Goal: Transaction & Acquisition: Purchase product/service

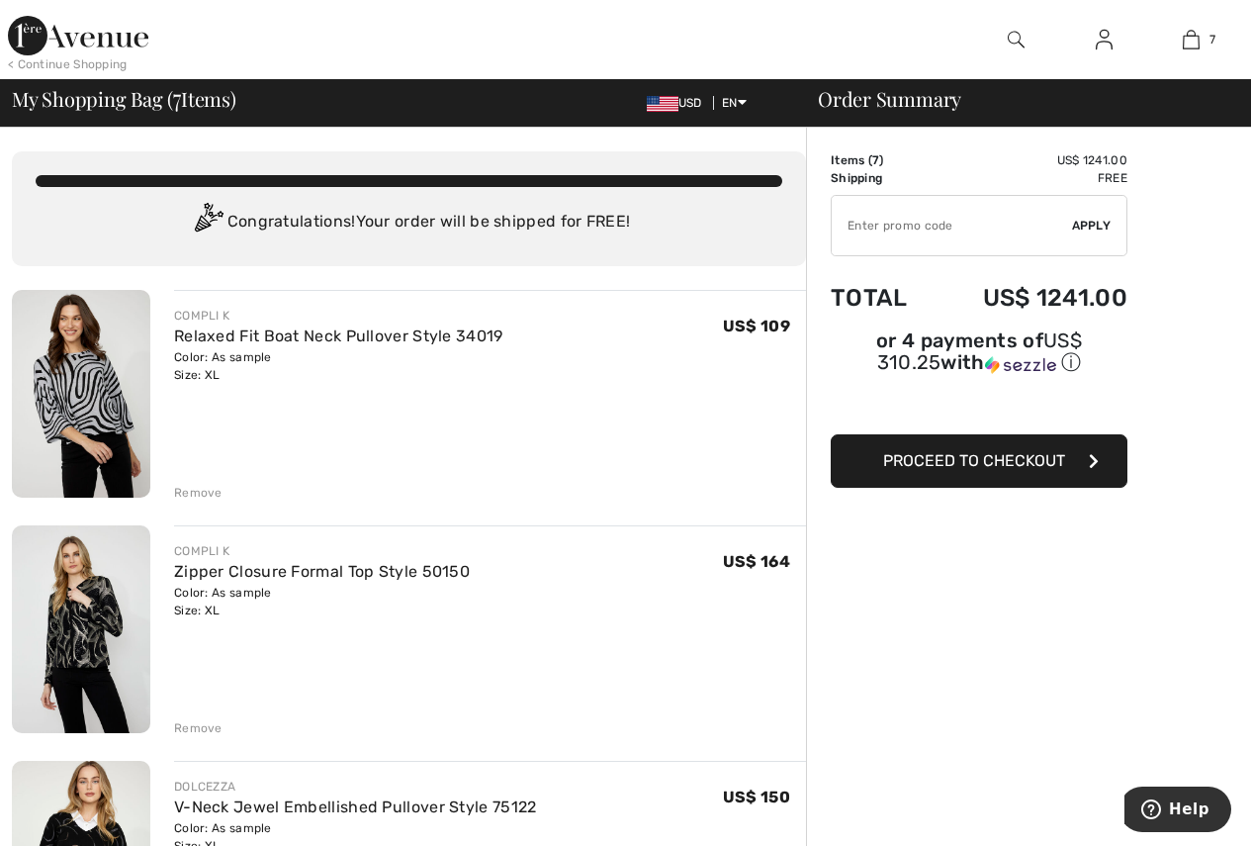
click at [189, 487] on div "Remove" at bounding box center [198, 493] width 48 height 18
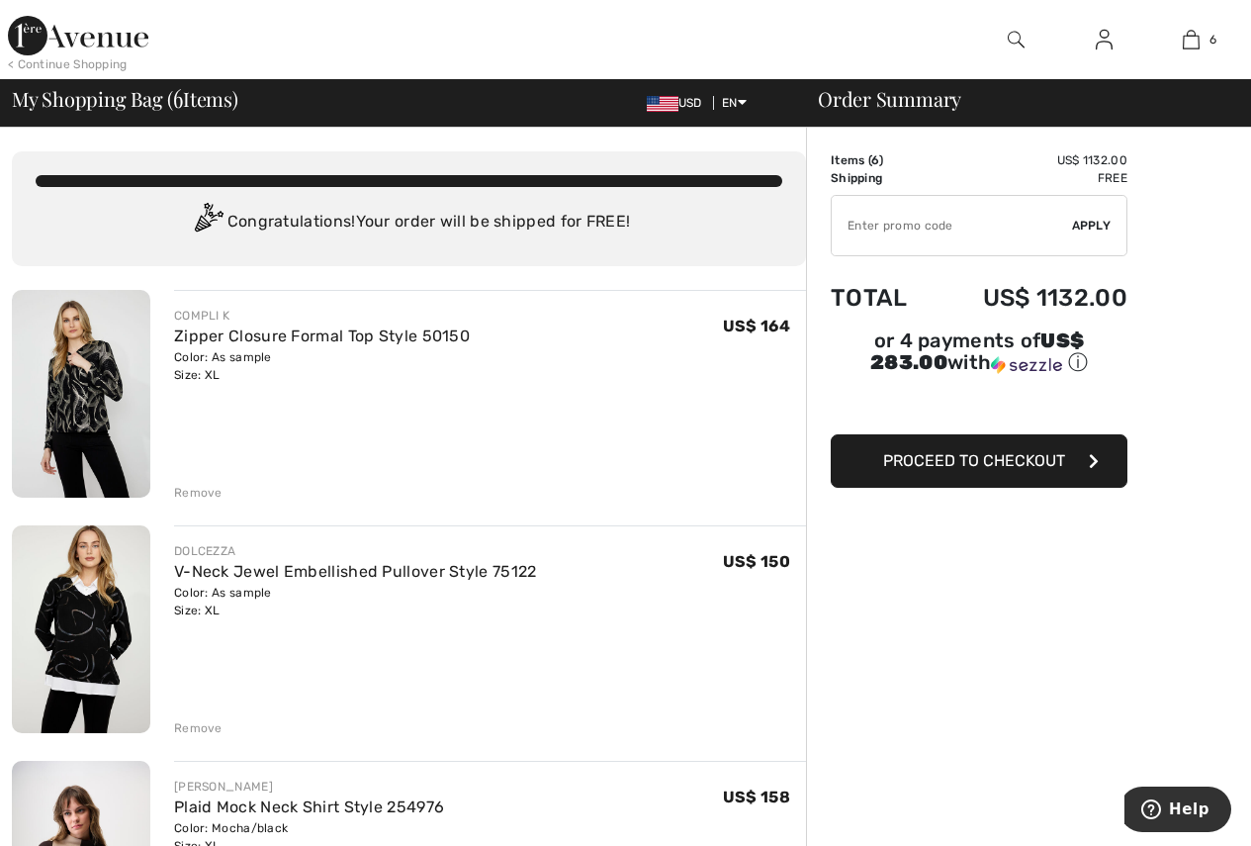
click at [200, 727] on div "Remove" at bounding box center [198, 728] width 48 height 18
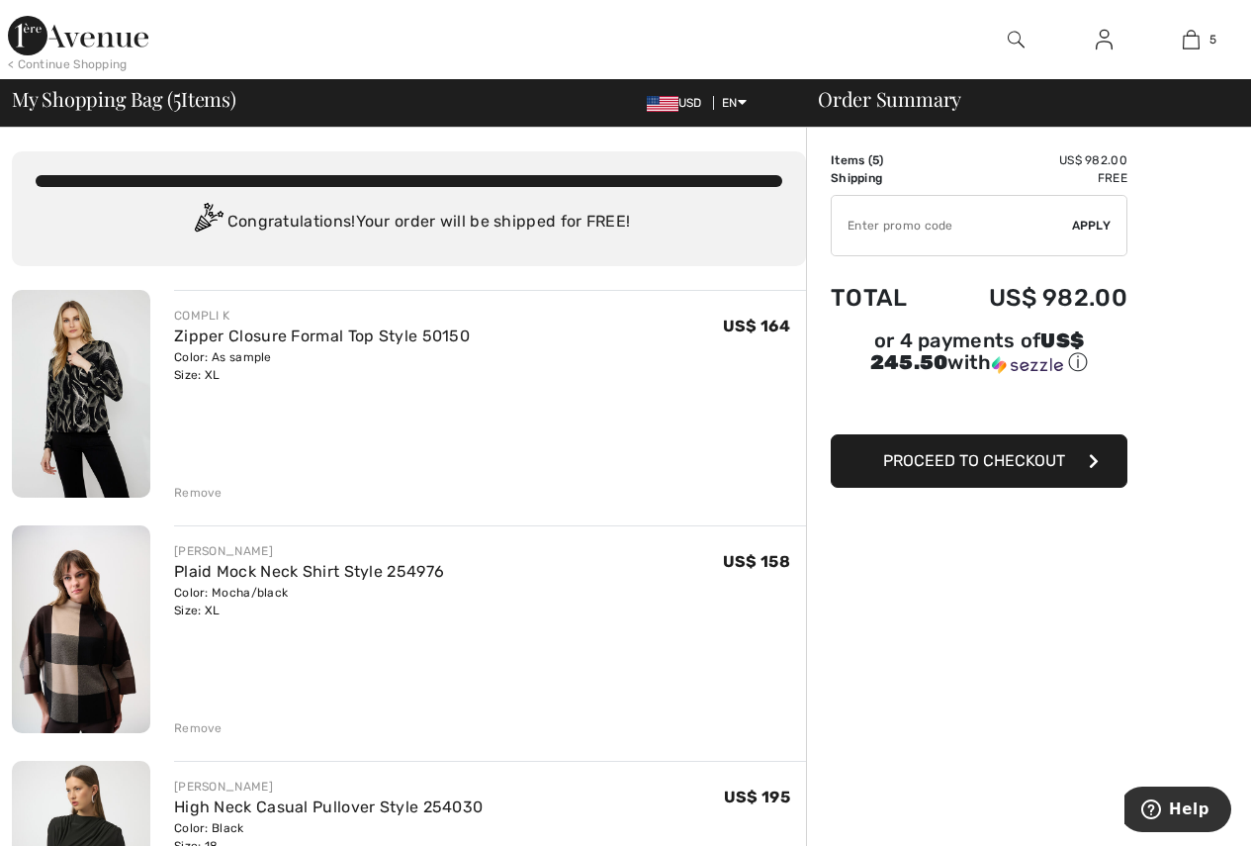
click at [209, 727] on div "Remove" at bounding box center [198, 728] width 48 height 18
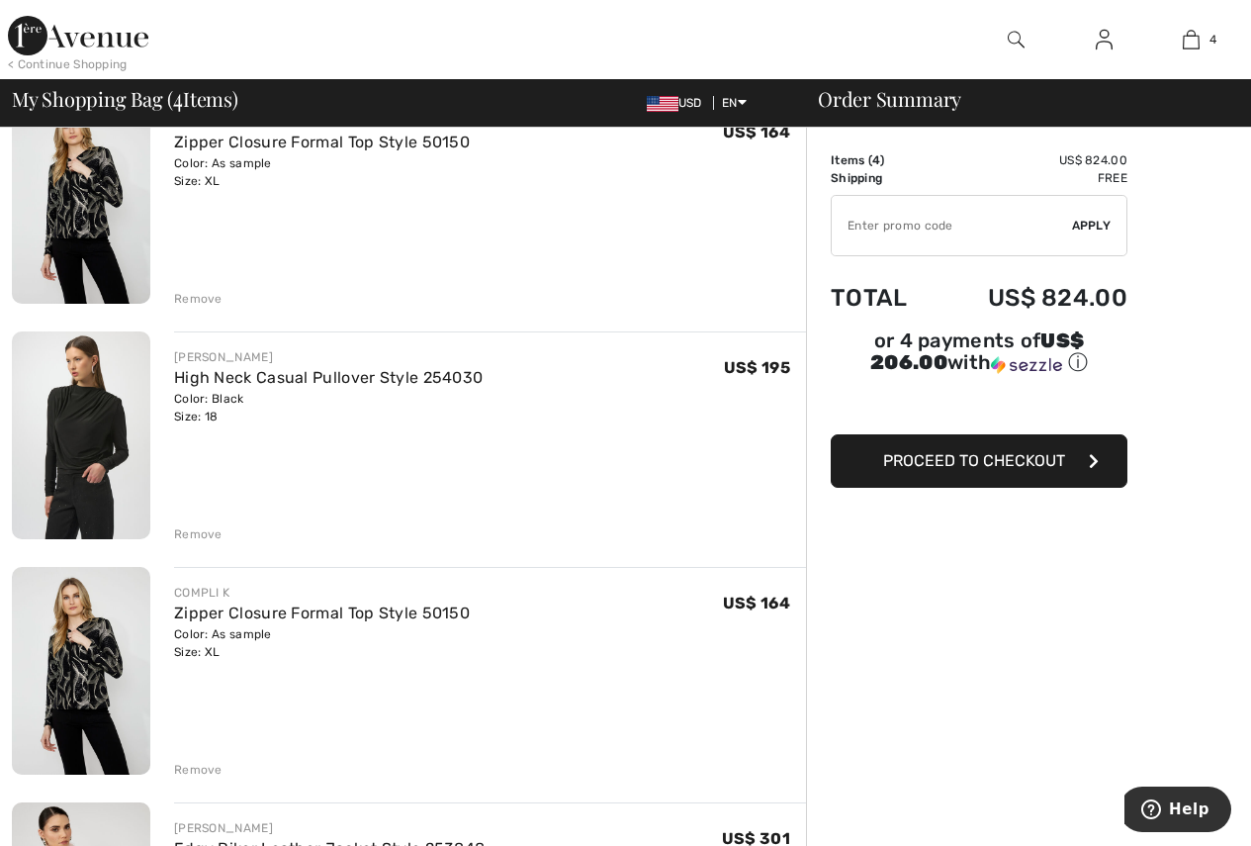
scroll to position [201, 0]
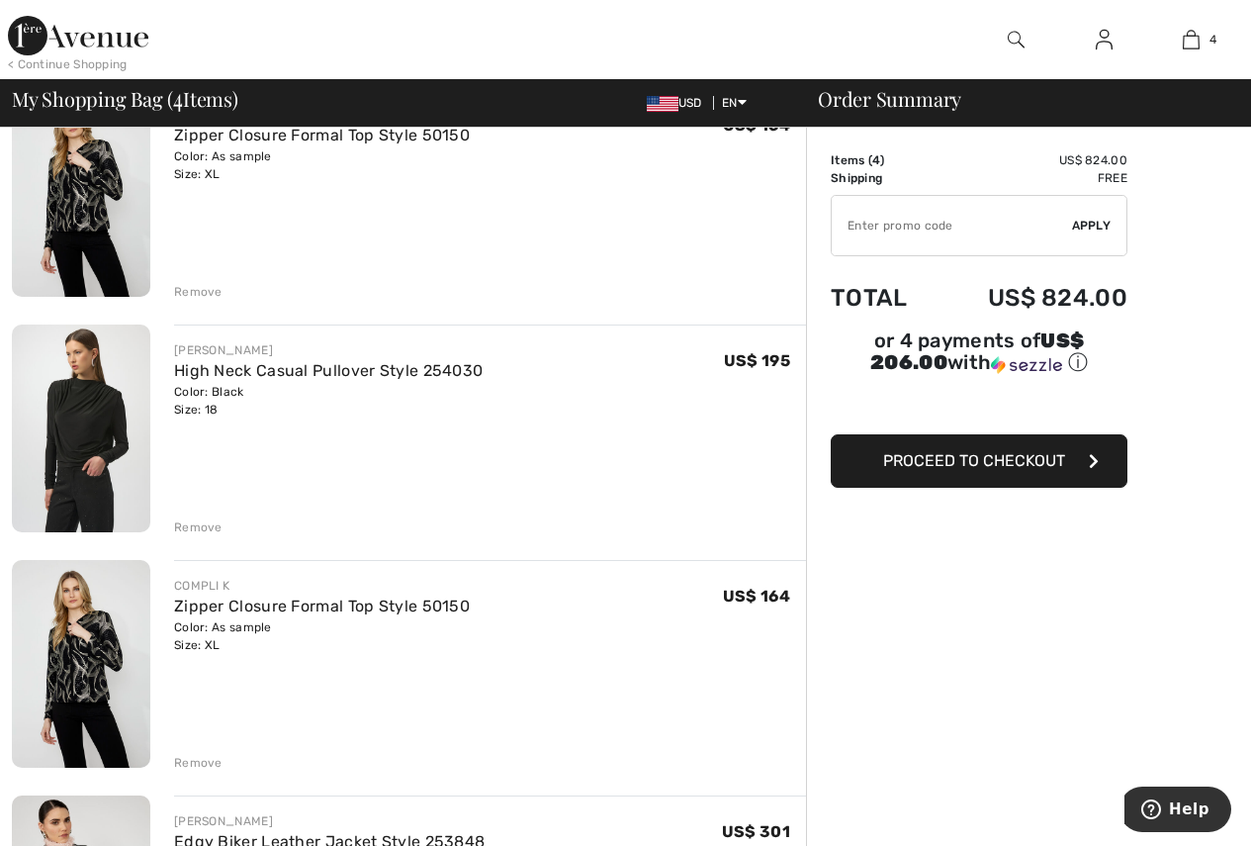
click at [197, 754] on div "Remove" at bounding box center [198, 763] width 48 height 18
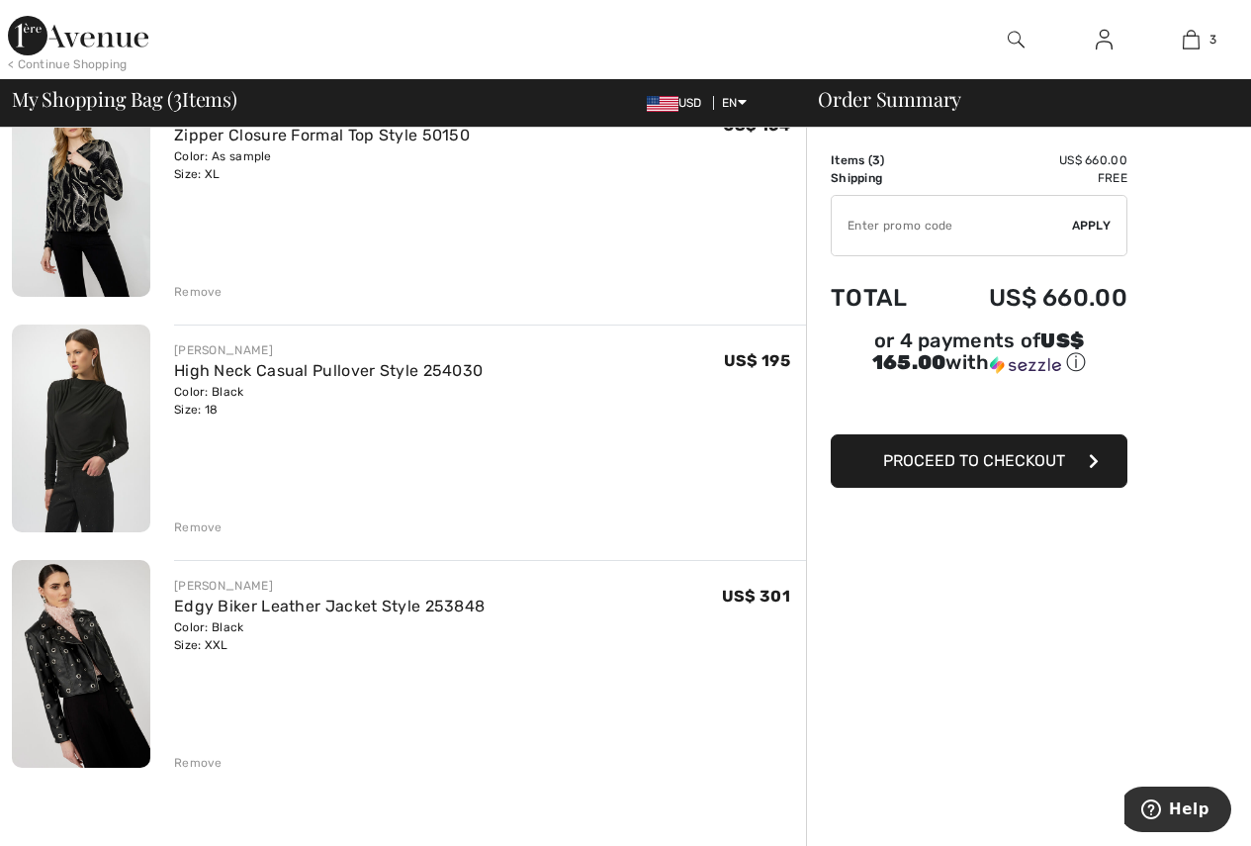
click at [198, 527] on div "Remove" at bounding box center [198, 527] width 48 height 18
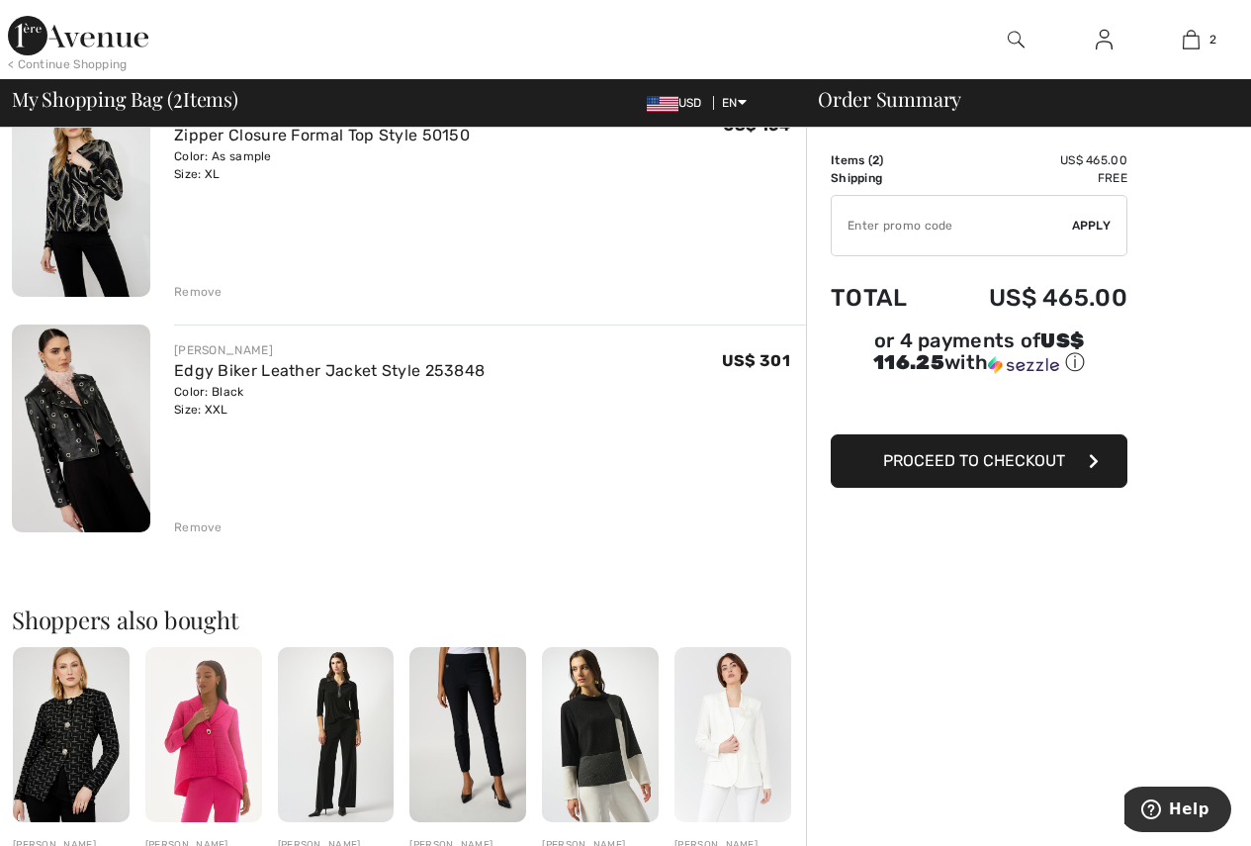
drag, startPoint x: 1256, startPoint y: 528, endPoint x: 74, endPoint y: 409, distance: 1187.9
click at [74, 409] on div "COMPLI K Zipper Closure Formal Top Style 50150 Color: As sample Size: XL Final …" at bounding box center [409, 720] width 794 height 1263
click at [86, 195] on img at bounding box center [81, 193] width 138 height 208
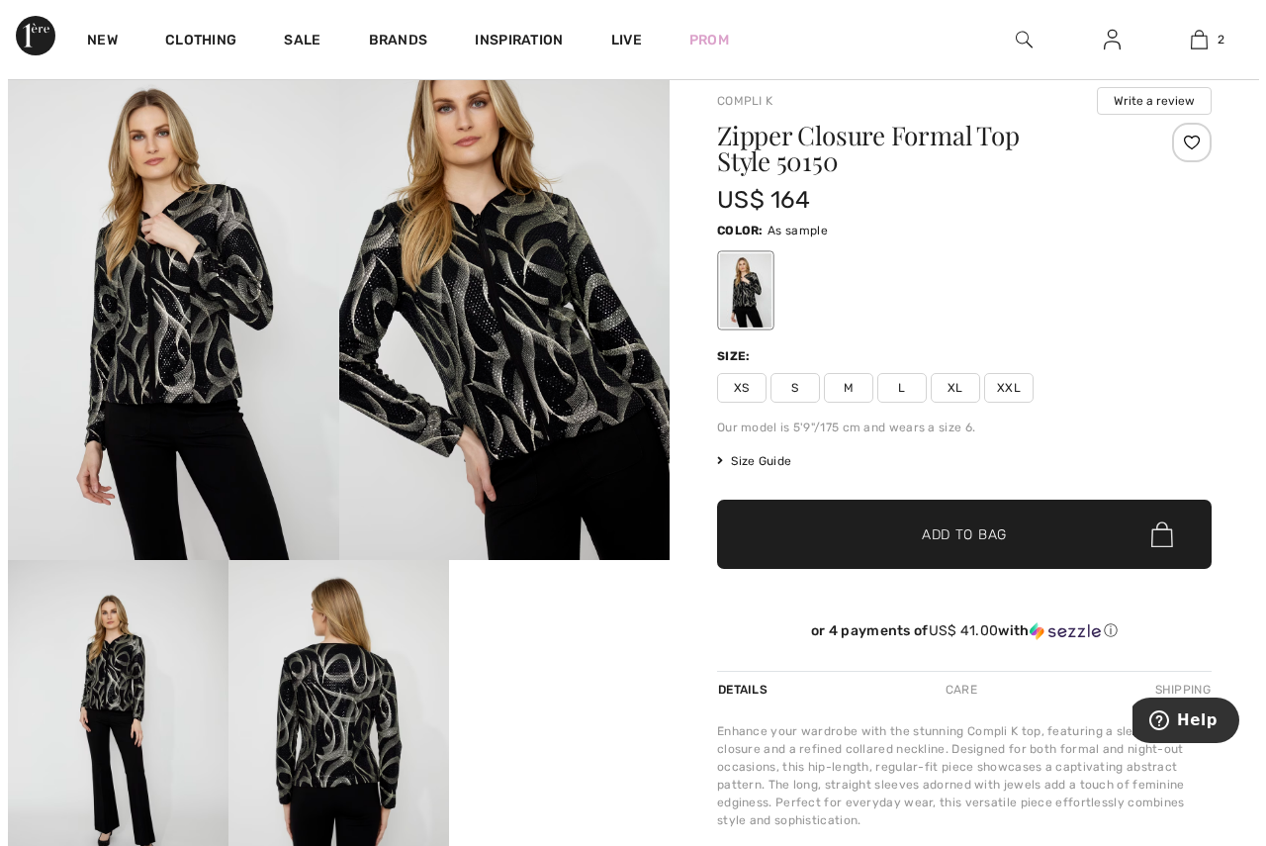
scroll to position [59, 0]
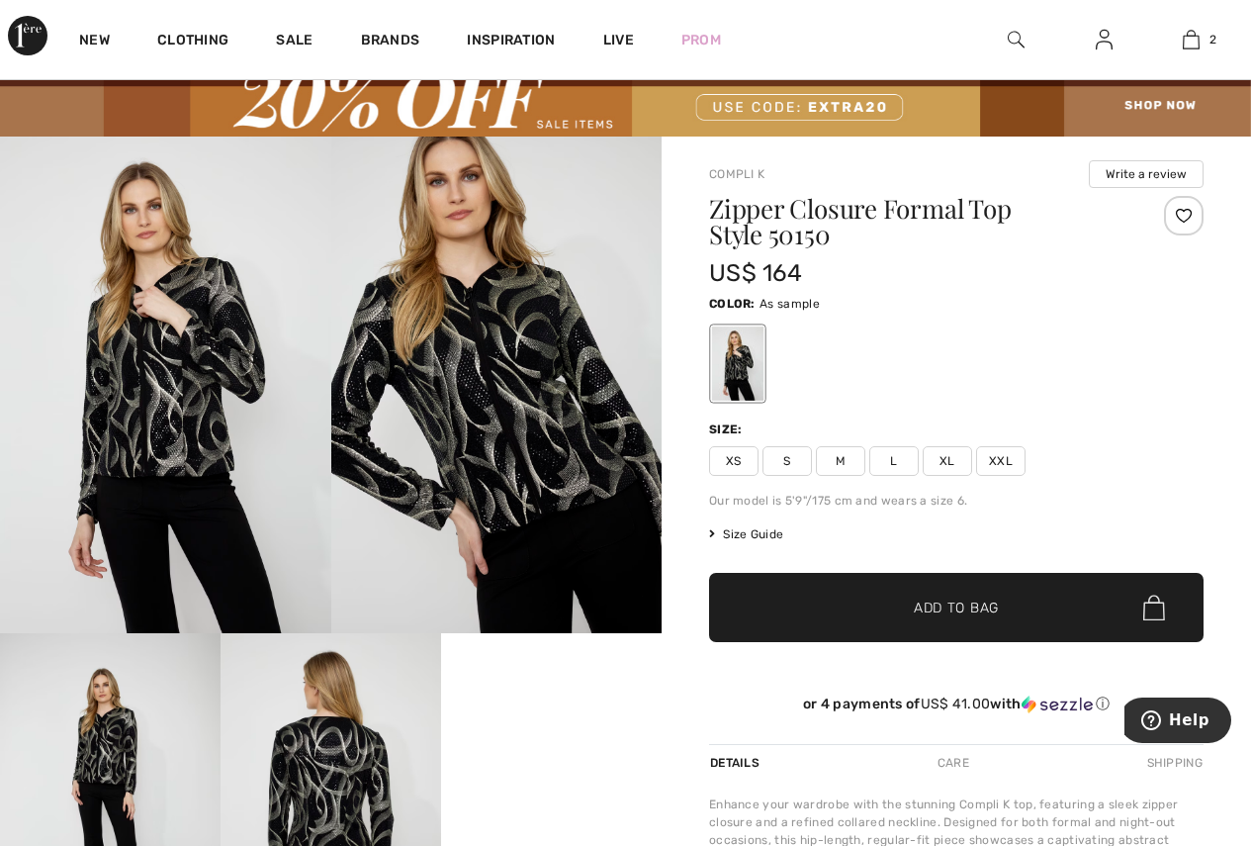
click at [510, 379] on img at bounding box center [496, 384] width 331 height 497
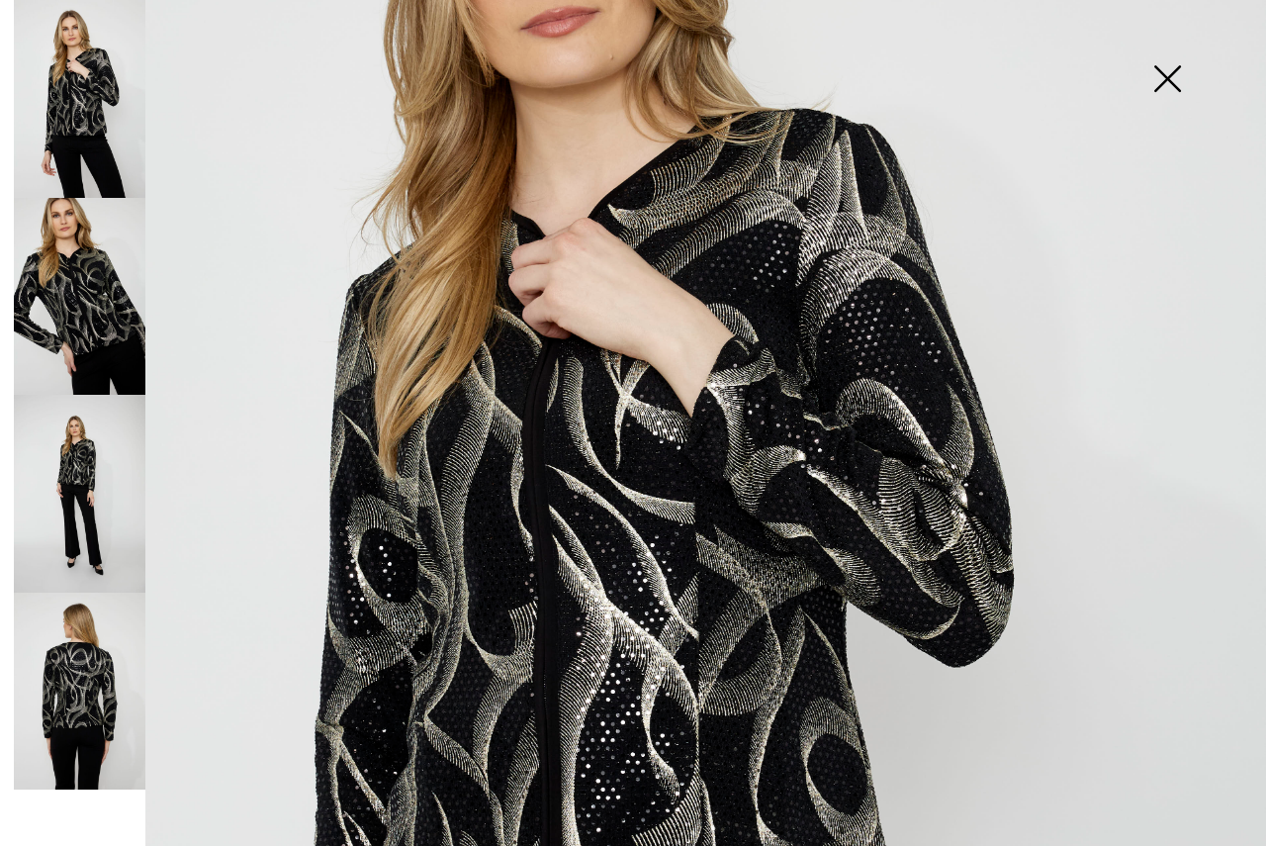
scroll to position [350, 0]
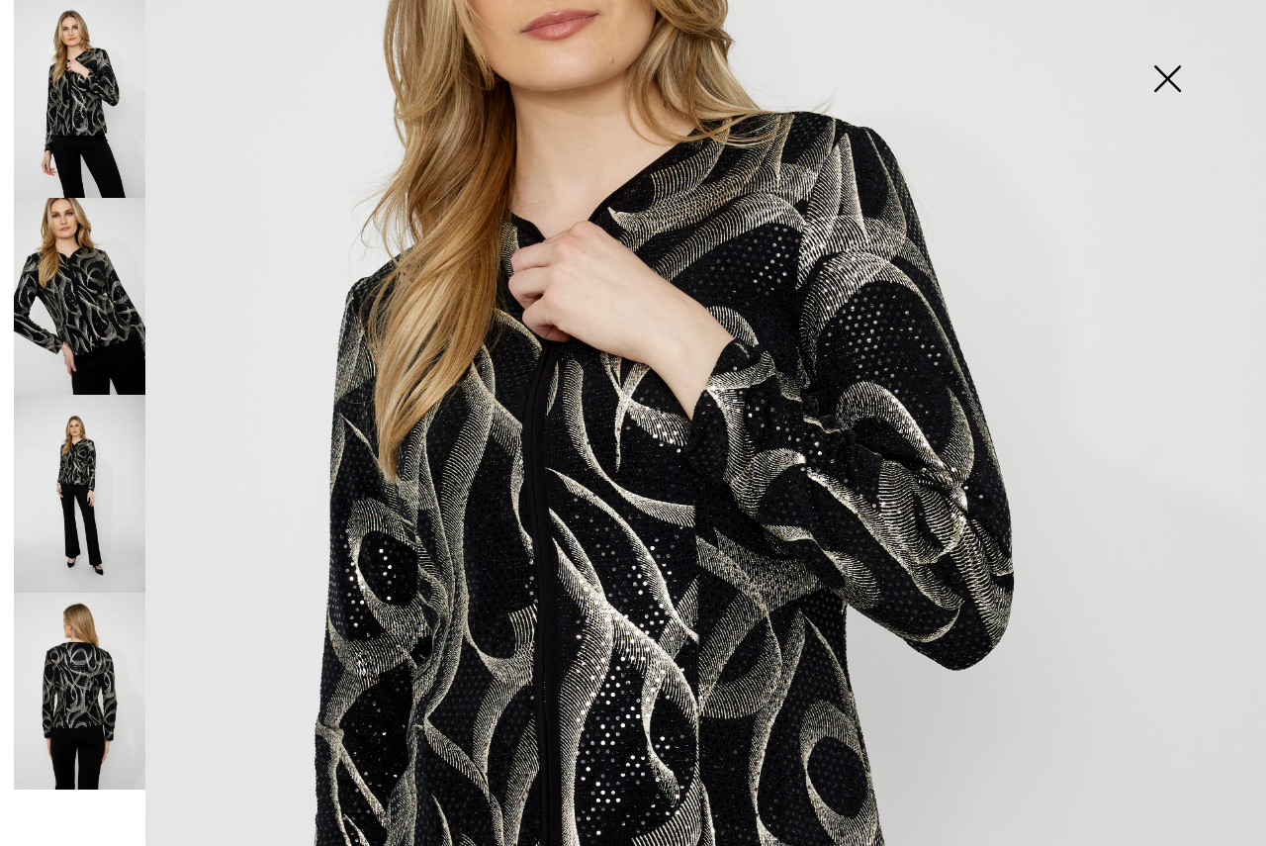
click at [74, 290] on img at bounding box center [80, 297] width 132 height 198
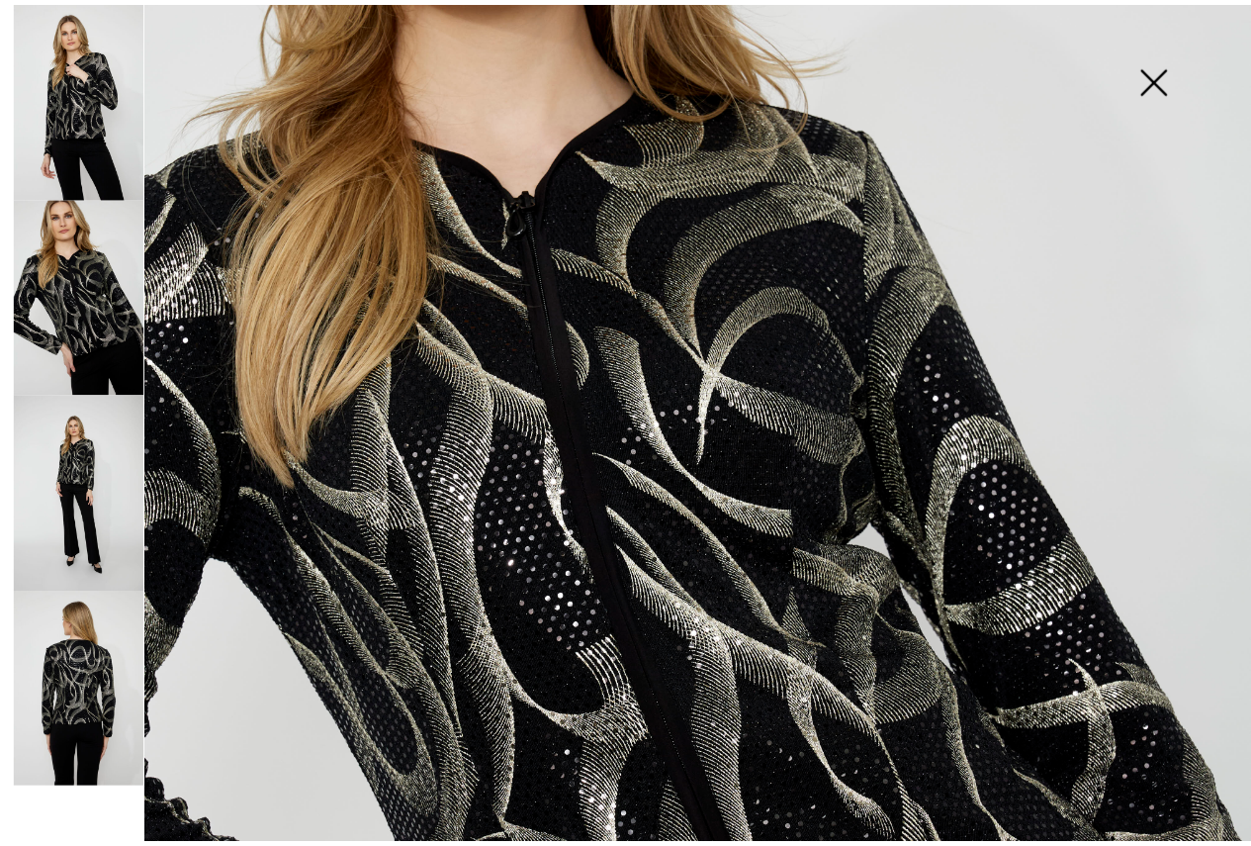
scroll to position [380, 0]
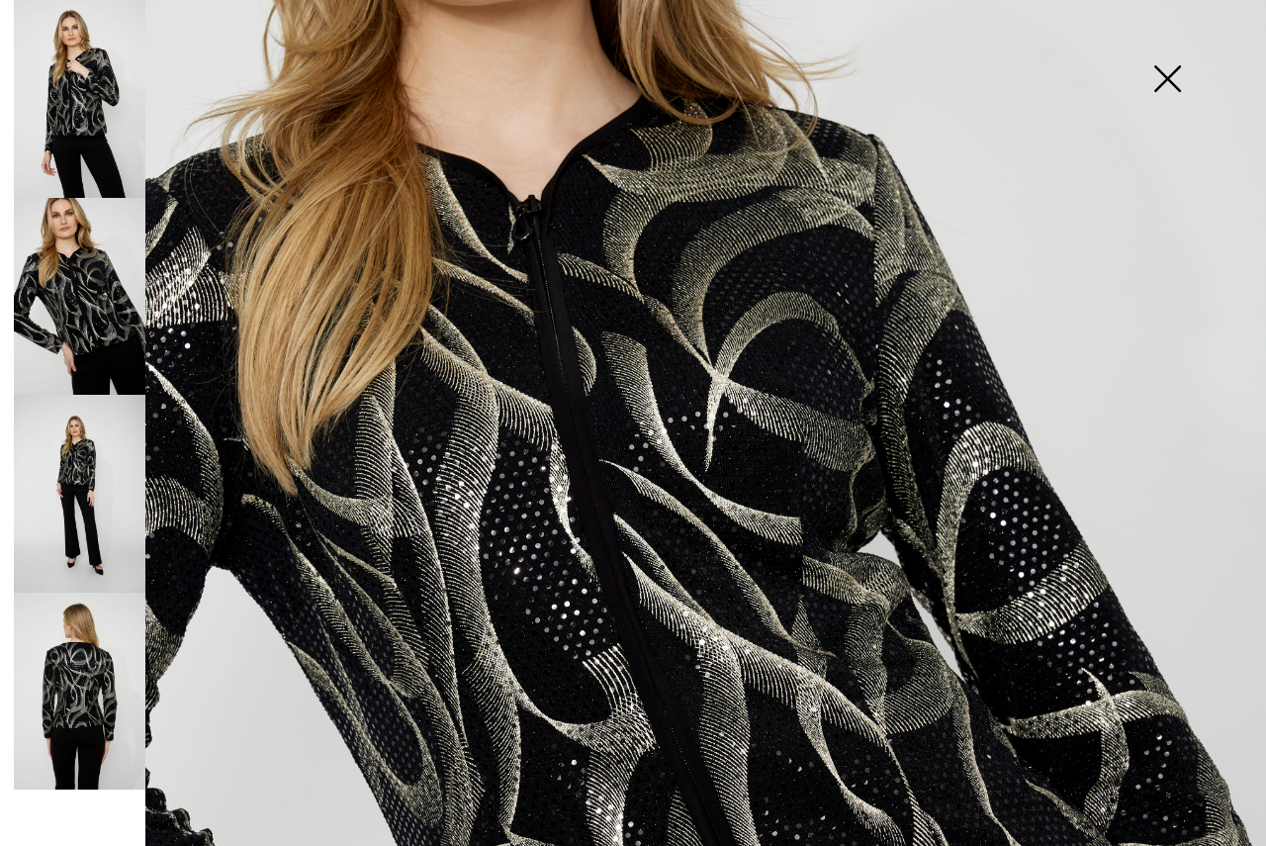
click at [1166, 73] on img at bounding box center [1167, 81] width 99 height 102
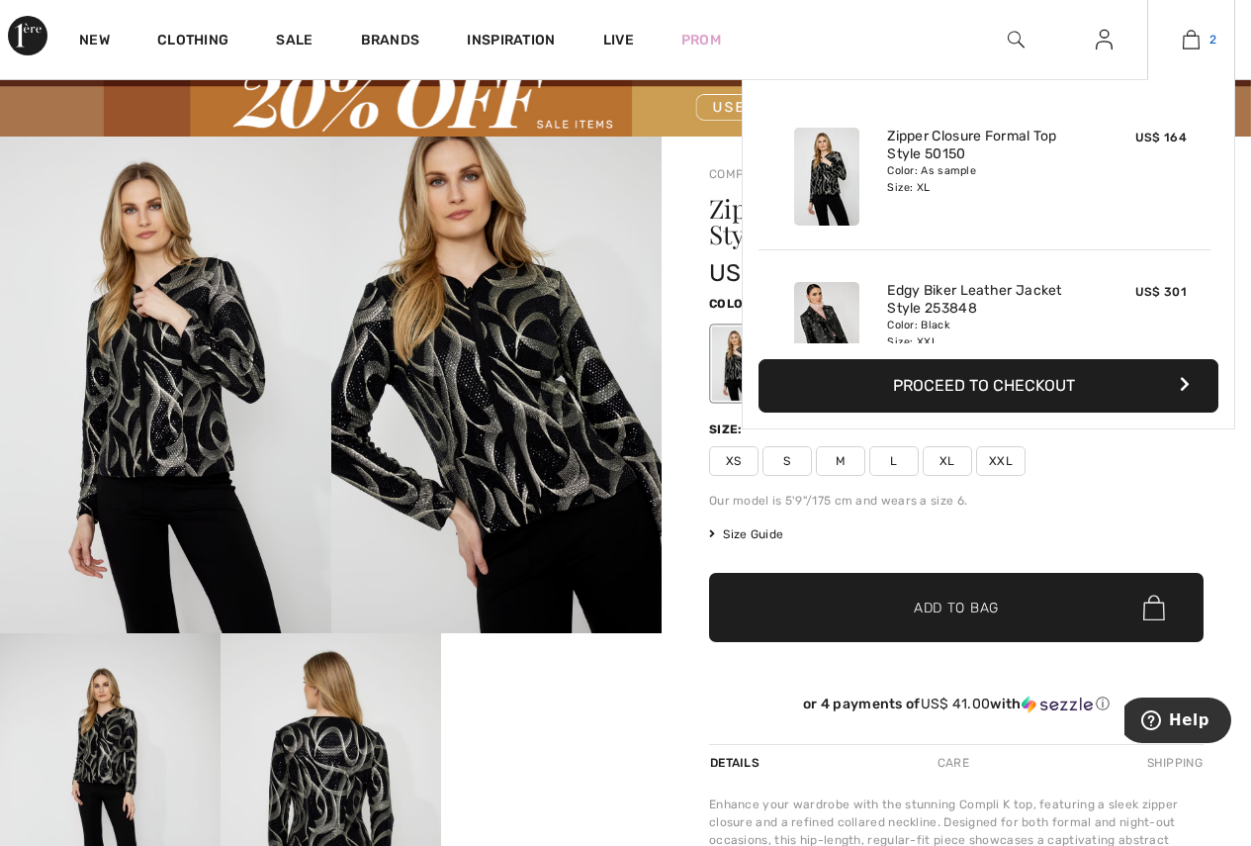
click at [1191, 42] on img at bounding box center [1191, 40] width 17 height 24
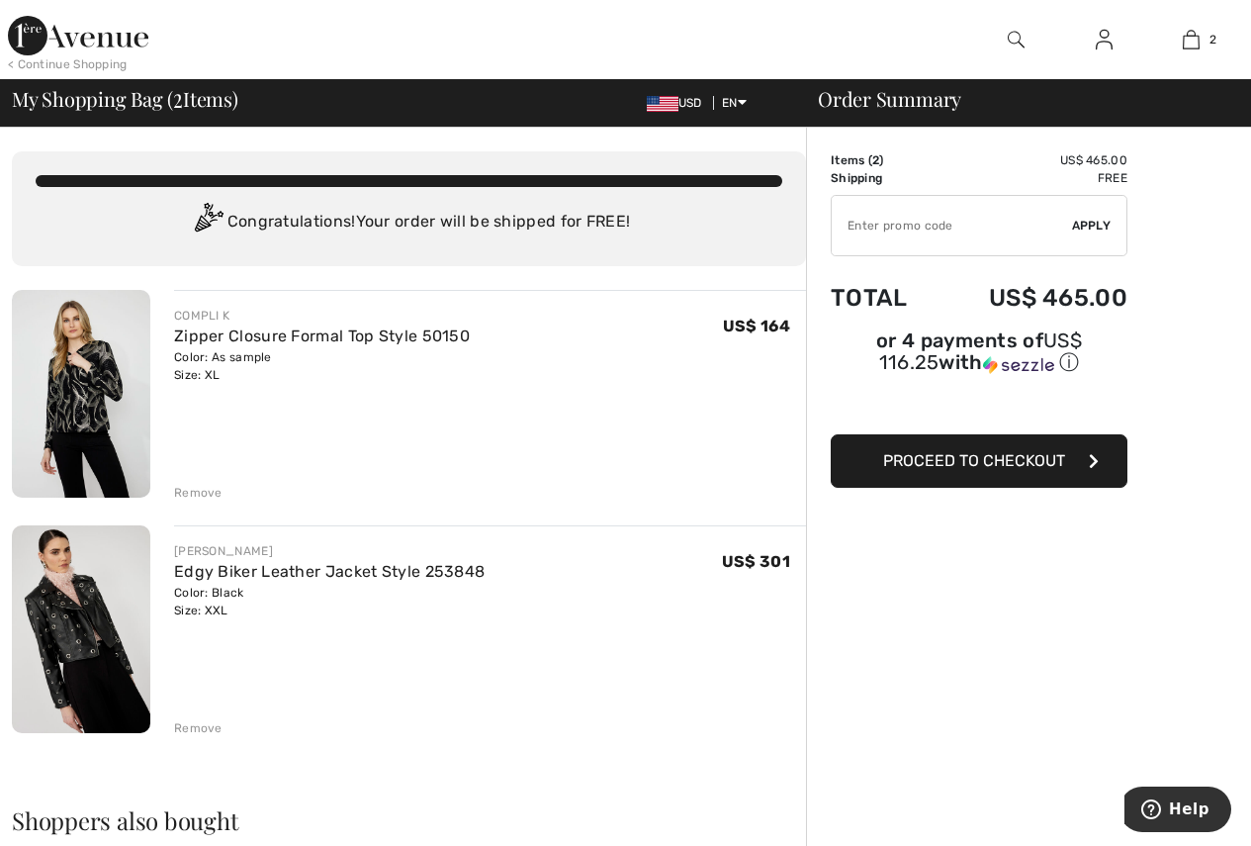
click at [209, 490] on div "Remove" at bounding box center [198, 493] width 48 height 18
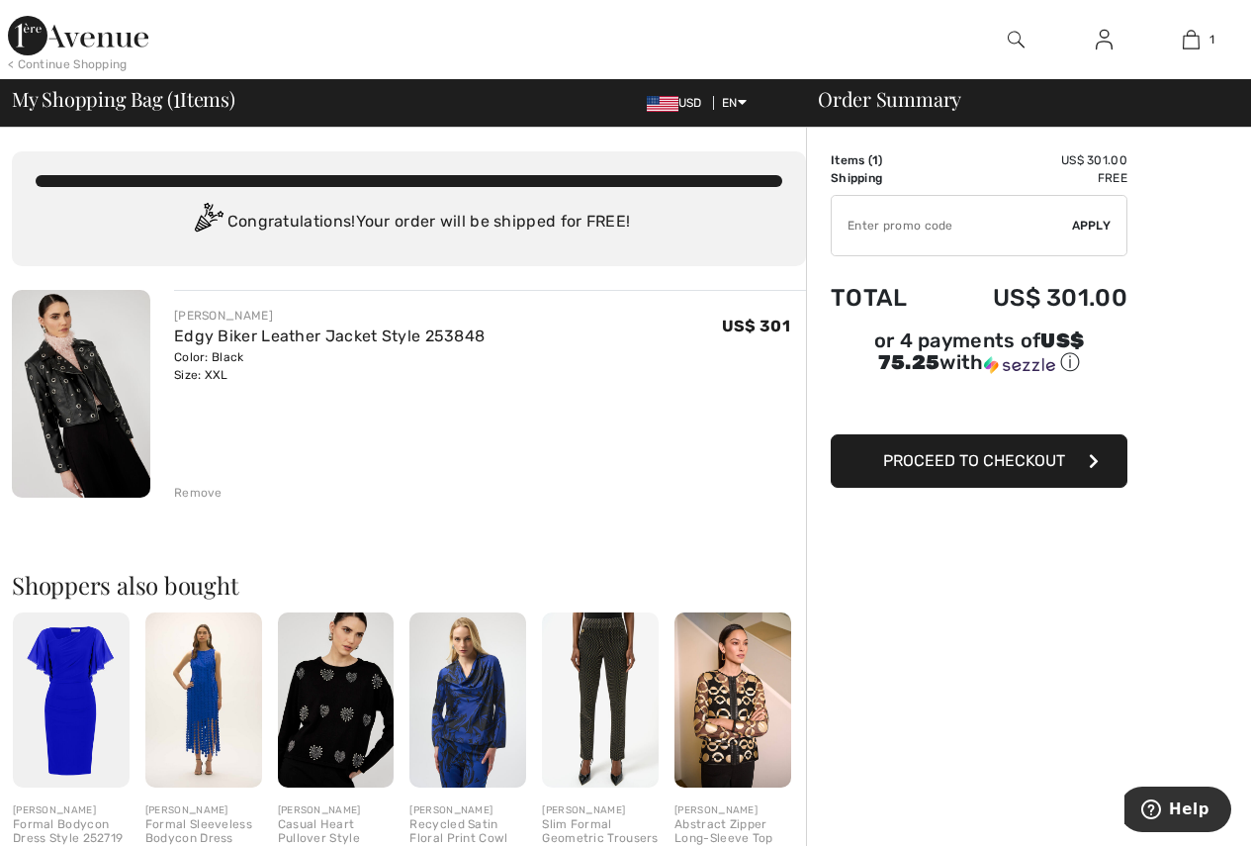
click at [843, 222] on input "TEXT" at bounding box center [952, 225] width 240 height 59
type input "GC005025721"
click at [1095, 224] on span "Apply" at bounding box center [1092, 226] width 40 height 18
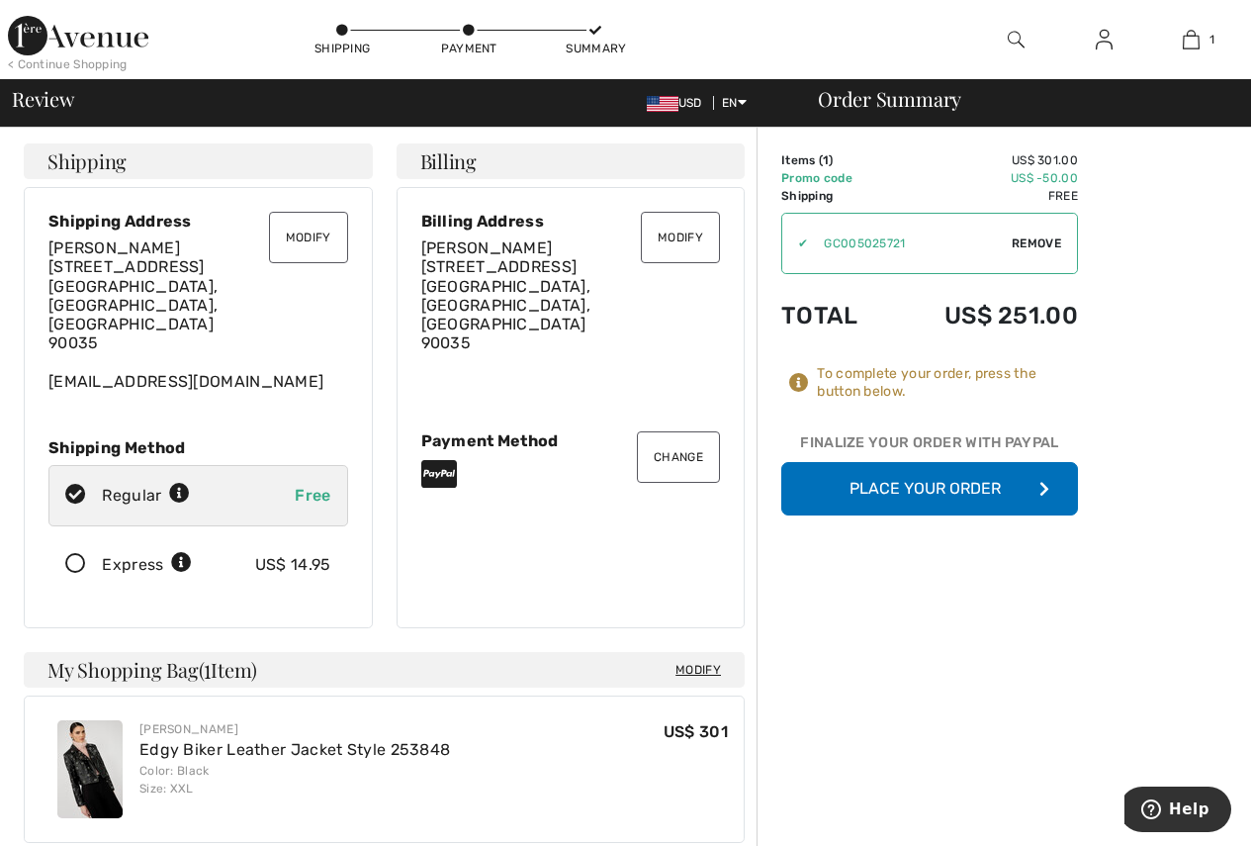
click at [902, 482] on button "Place Your Order" at bounding box center [929, 488] width 297 height 53
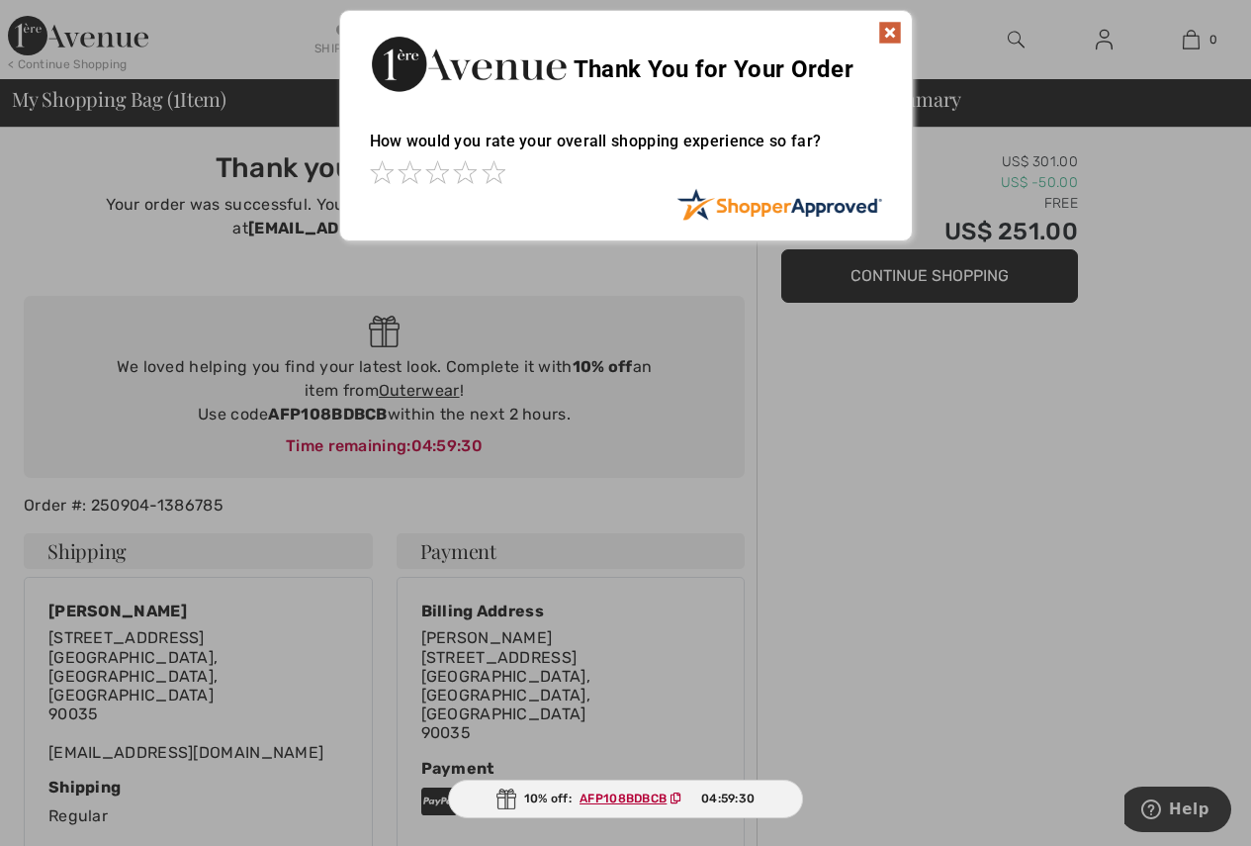
click at [898, 22] on img at bounding box center [890, 33] width 24 height 24
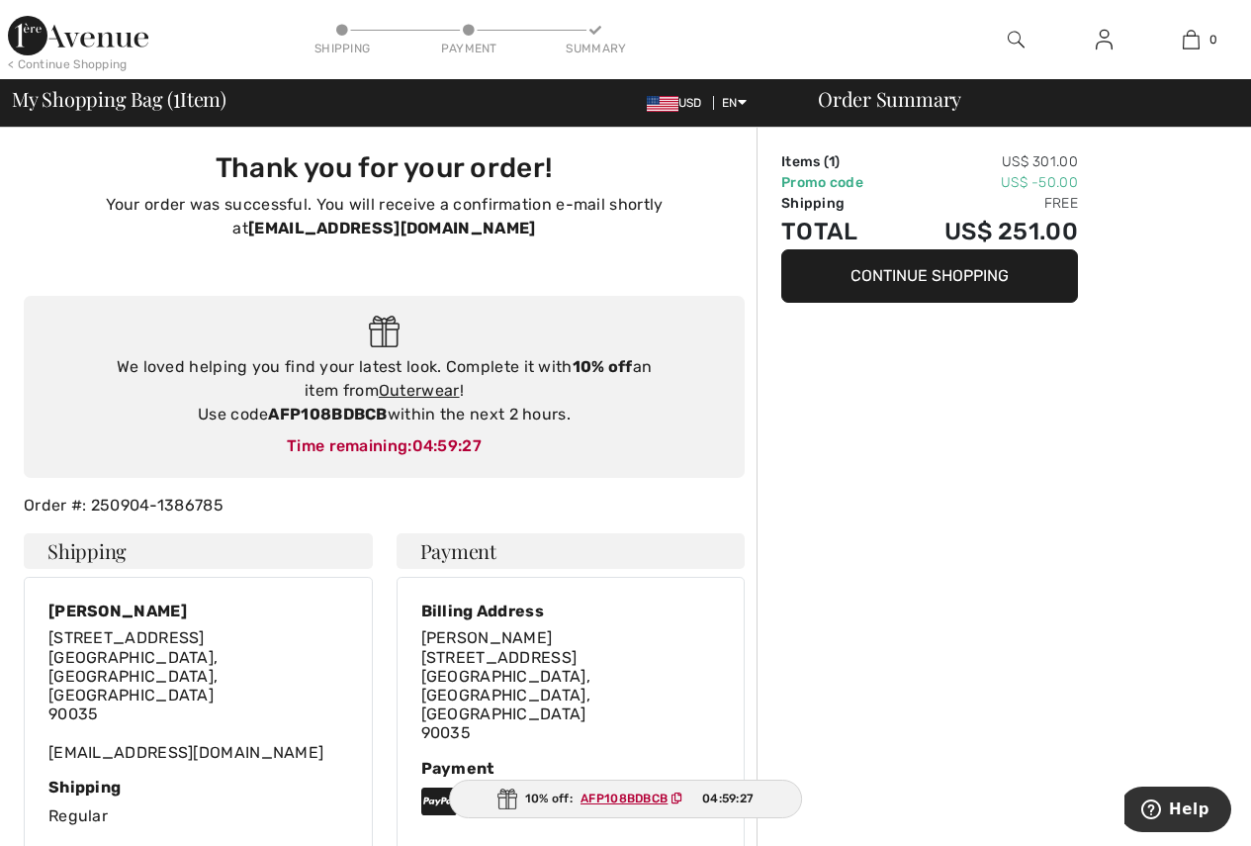
click at [100, 41] on img at bounding box center [78, 36] width 140 height 40
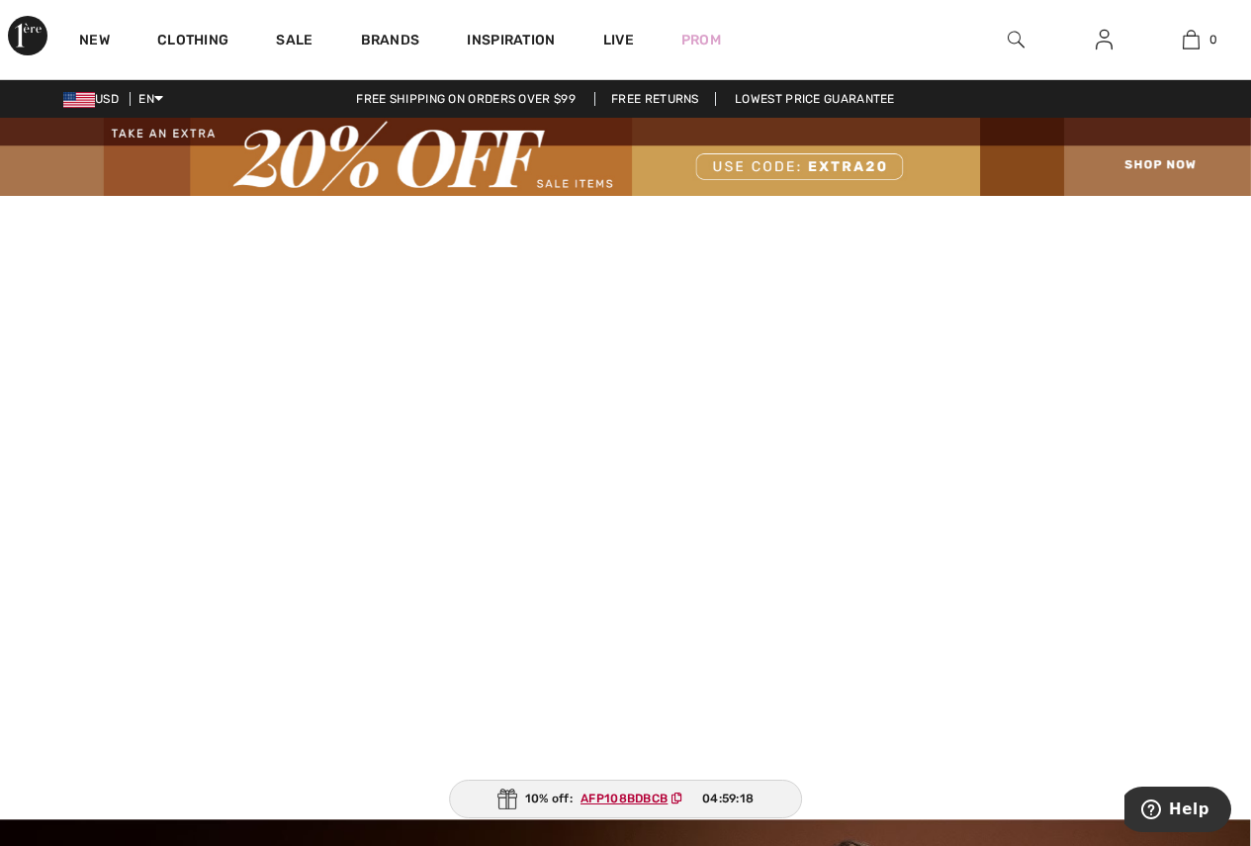
click at [1136, 159] on img at bounding box center [625, 157] width 1251 height 78
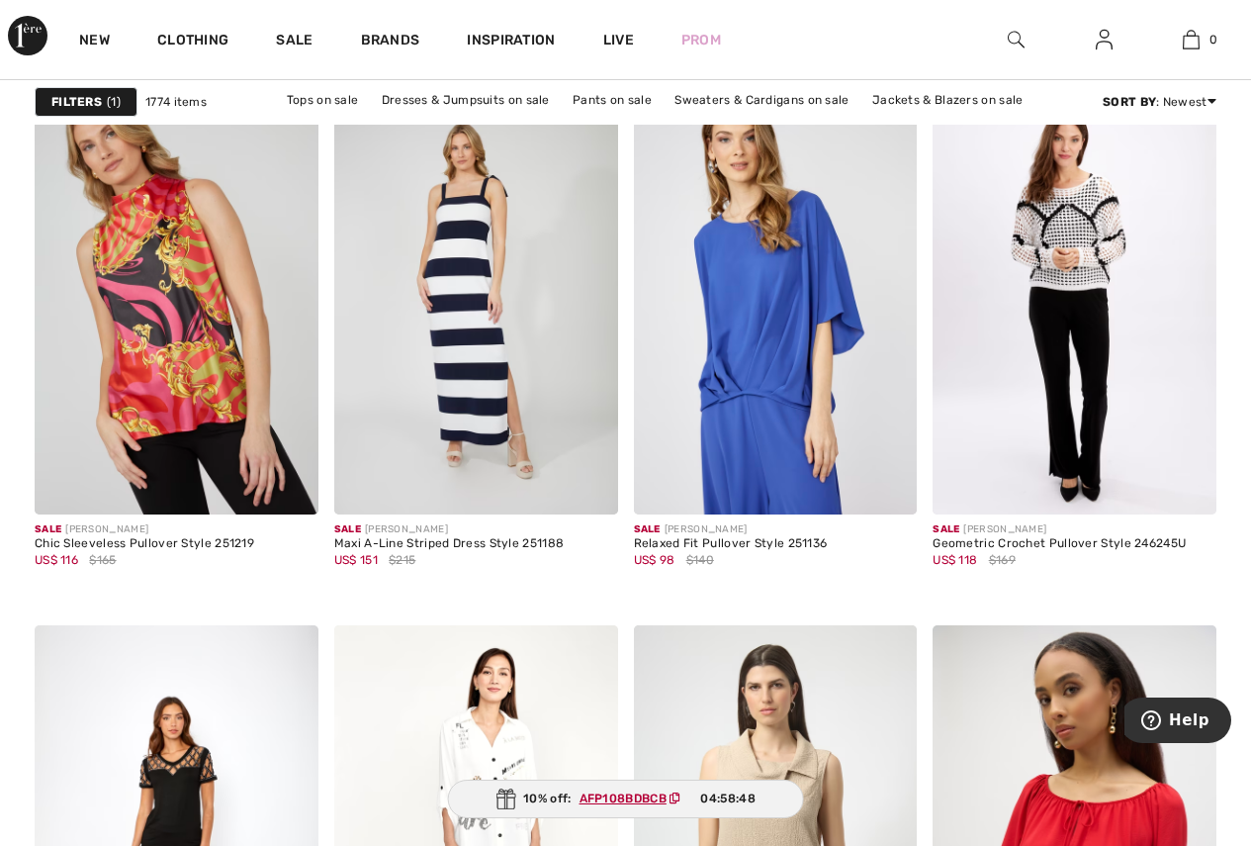
scroll to position [646, 0]
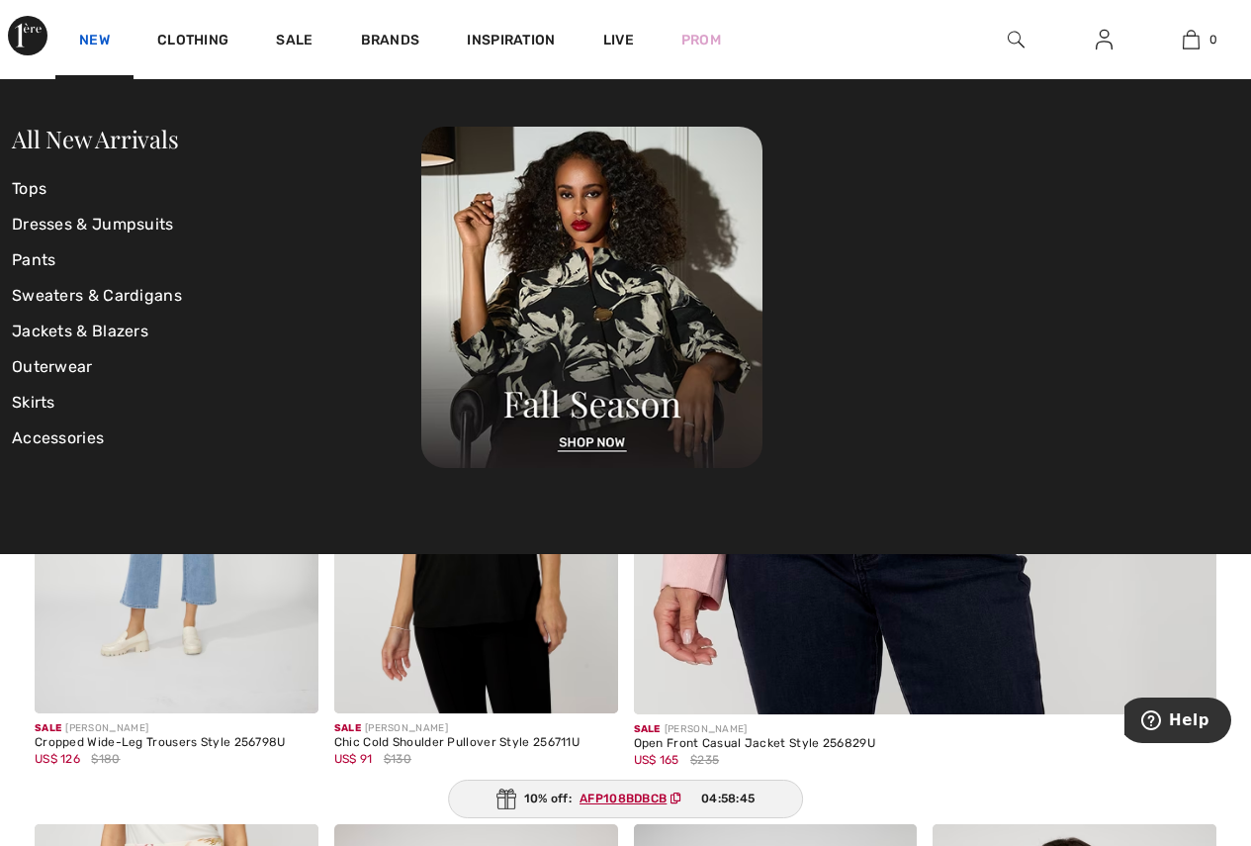
click at [86, 42] on link "New" at bounding box center [94, 42] width 31 height 21
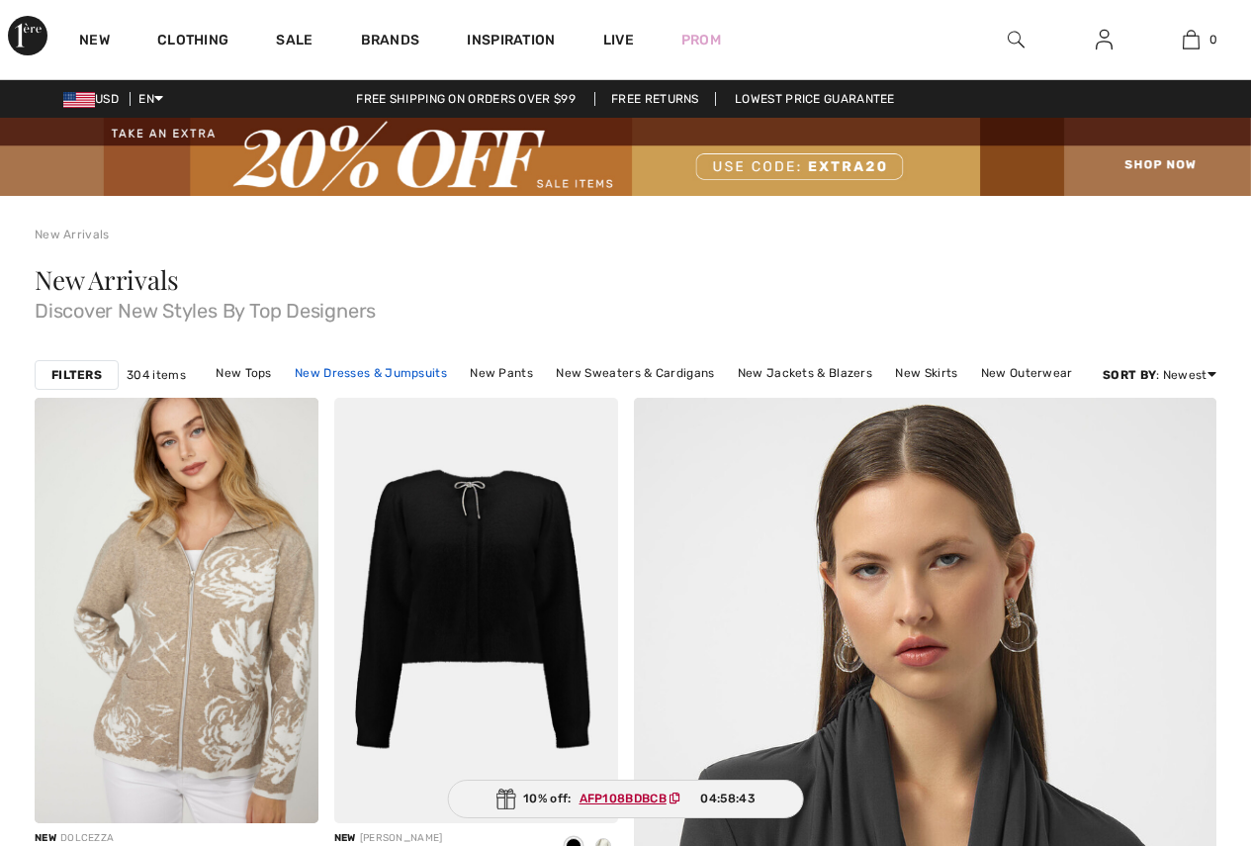
checkbox input "true"
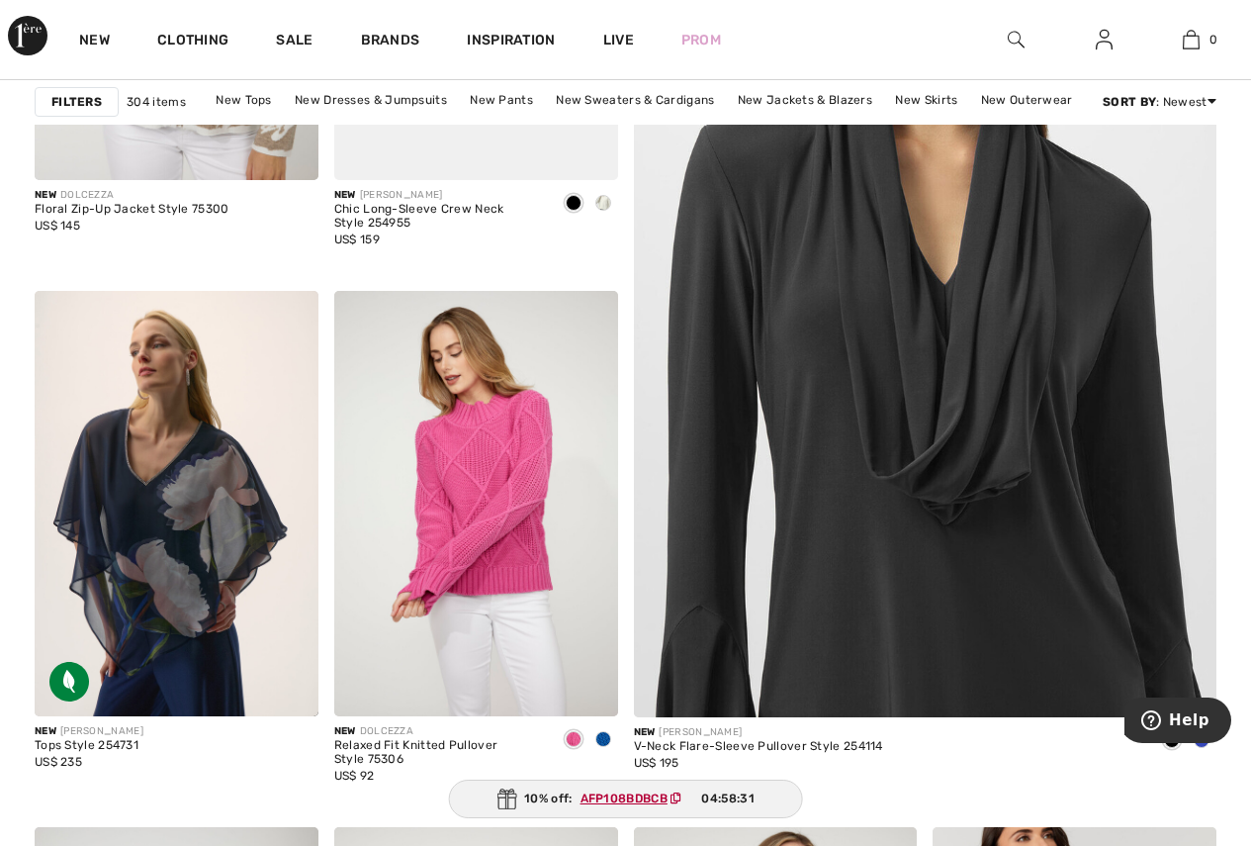
scroll to position [747, 0]
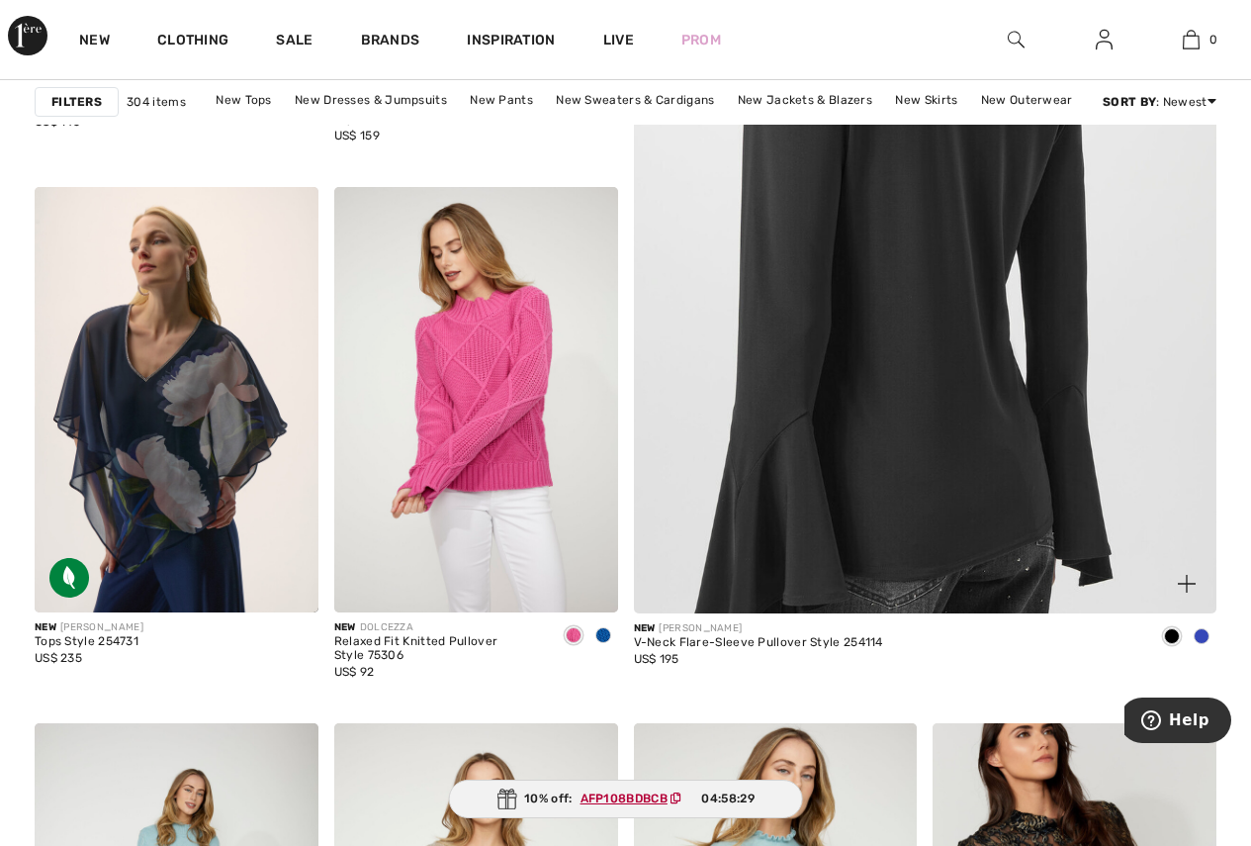
click at [890, 533] on img at bounding box center [925, 175] width 699 height 1049
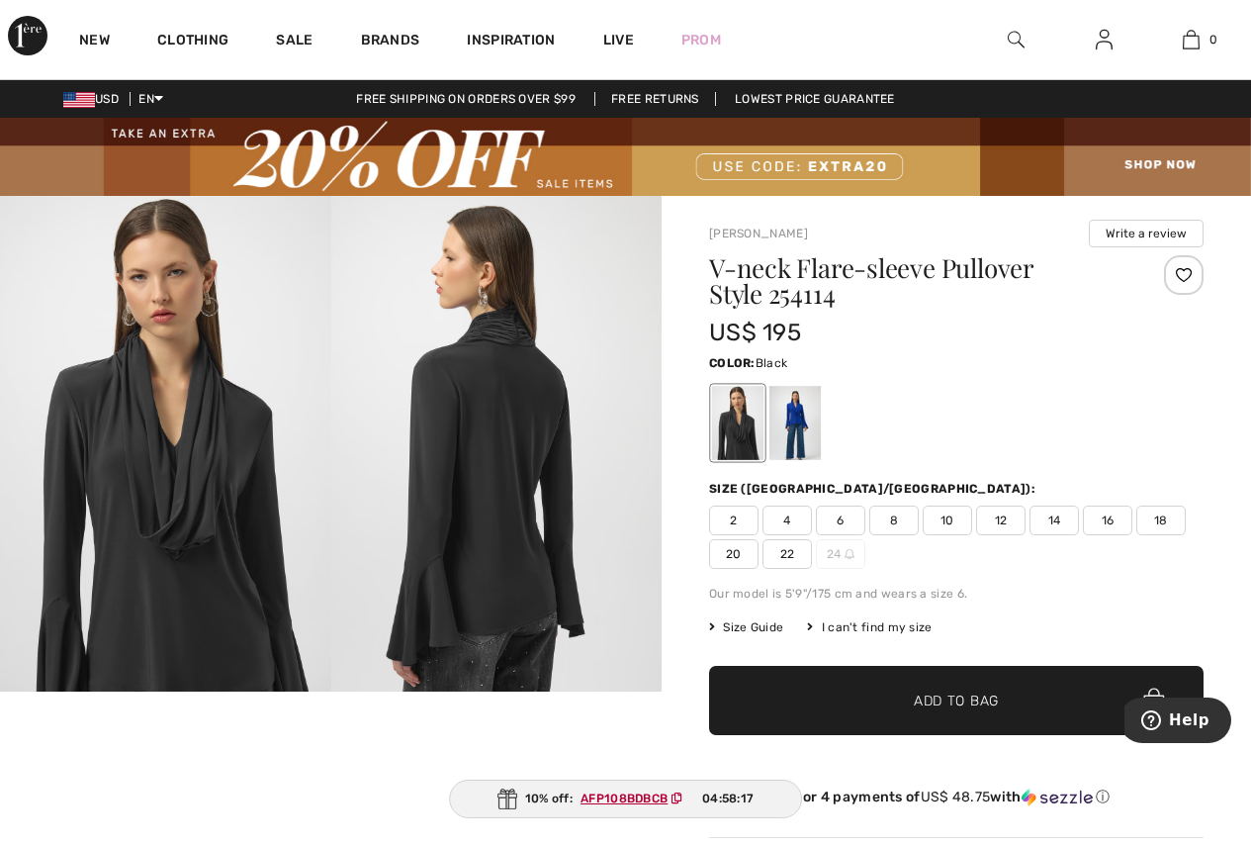
click at [732, 414] on div at bounding box center [737, 423] width 51 height 74
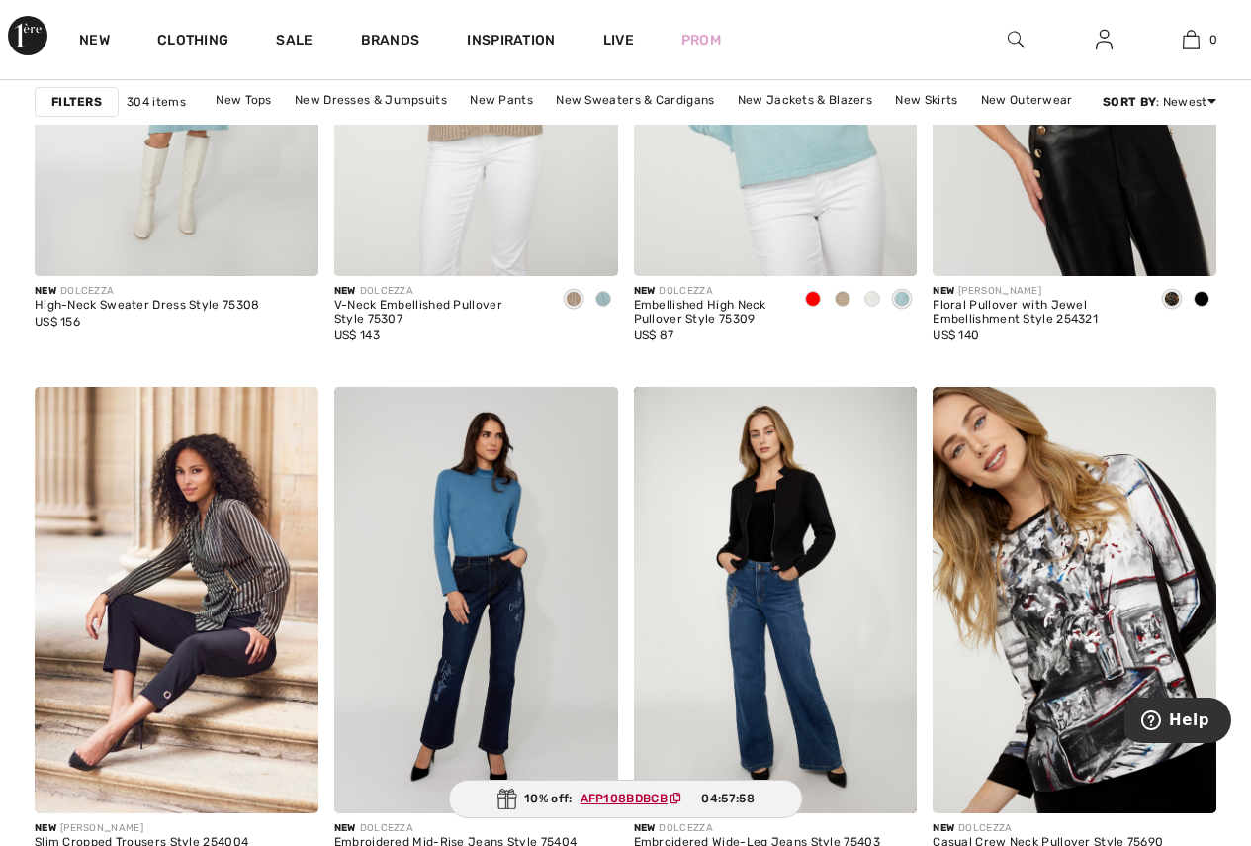
scroll to position [1608, 0]
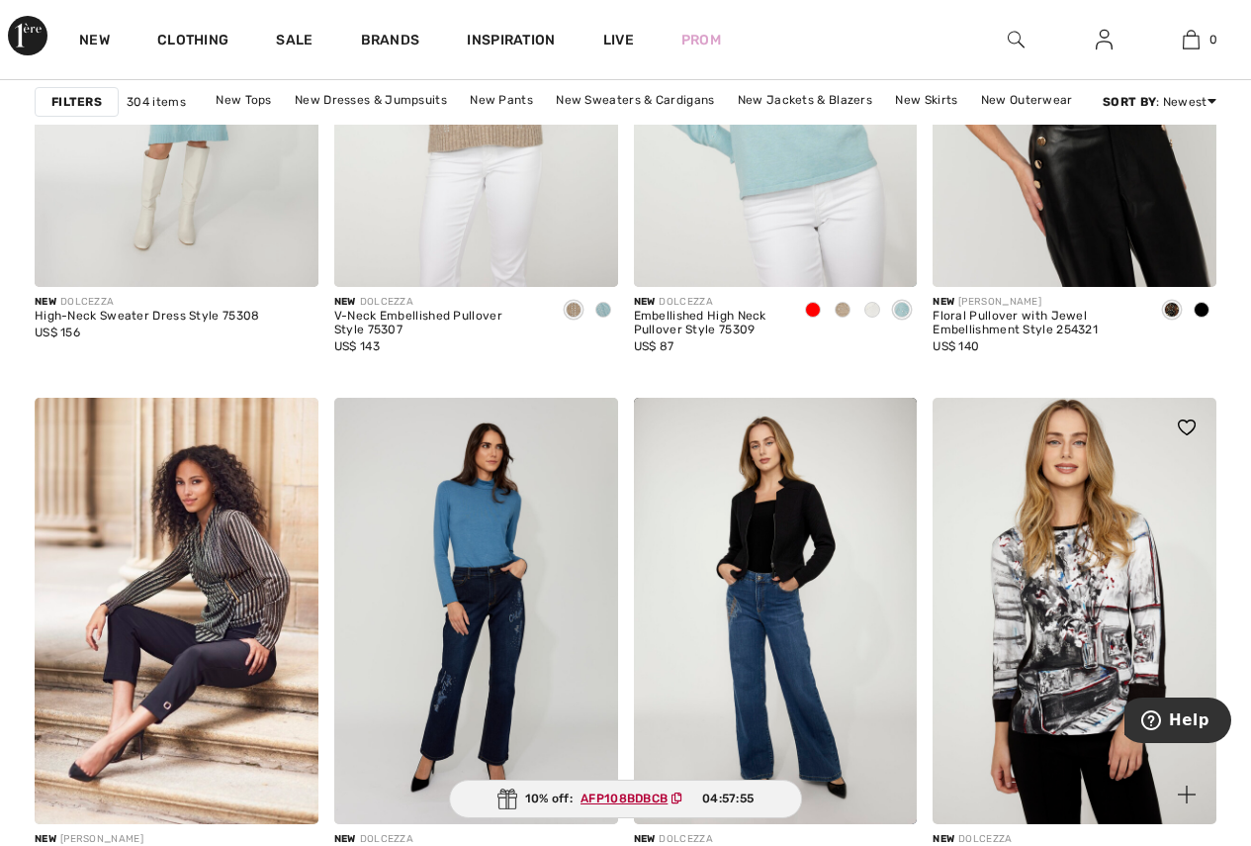
click at [1095, 626] on img at bounding box center [1075, 610] width 284 height 425
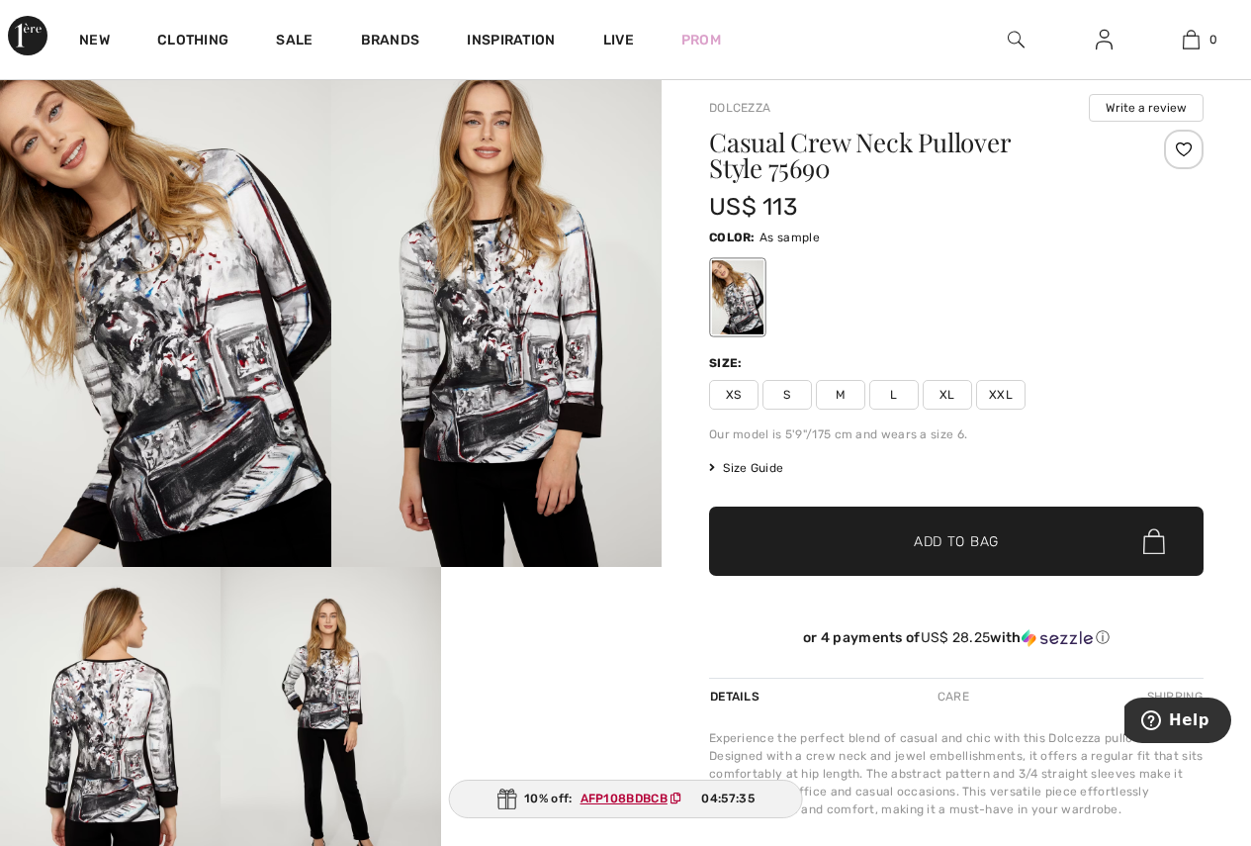
scroll to position [111, 0]
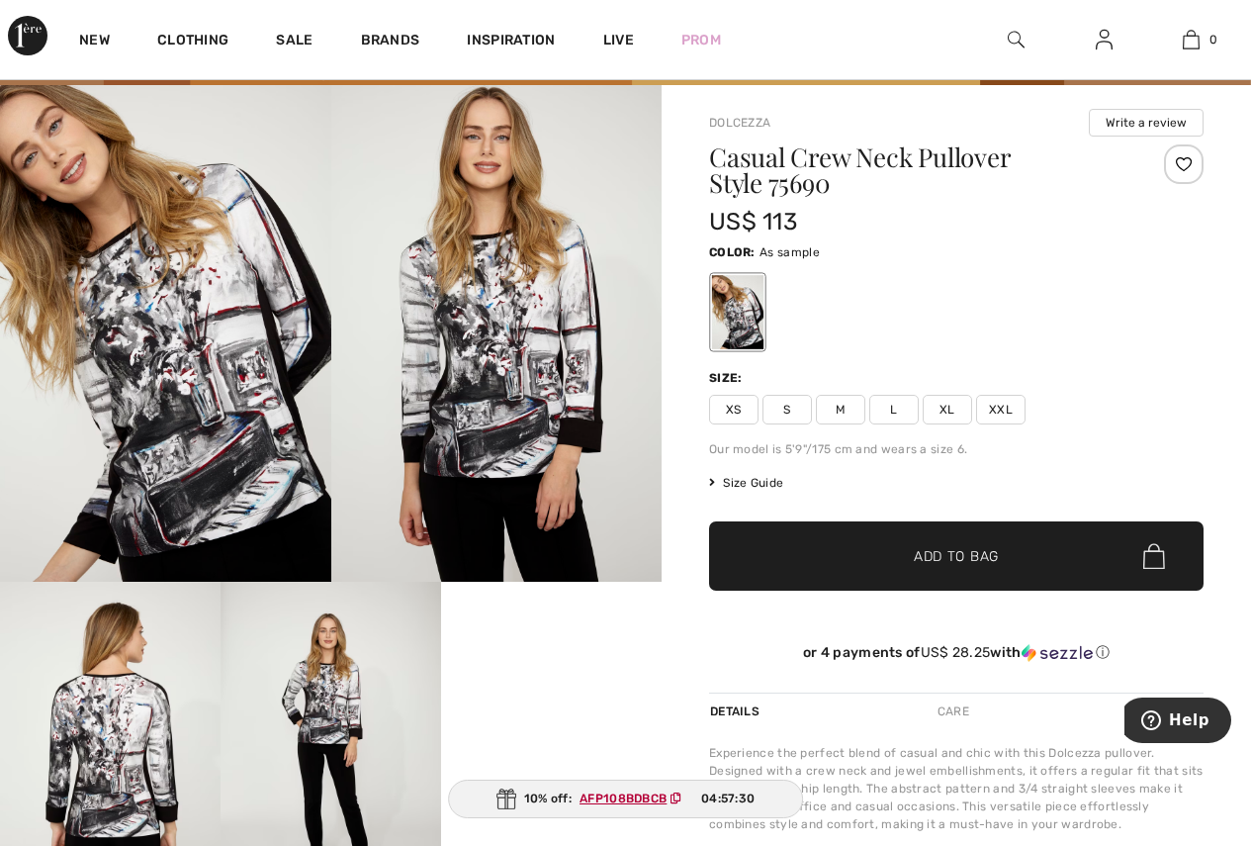
click at [742, 481] on span "Size Guide" at bounding box center [746, 483] width 74 height 18
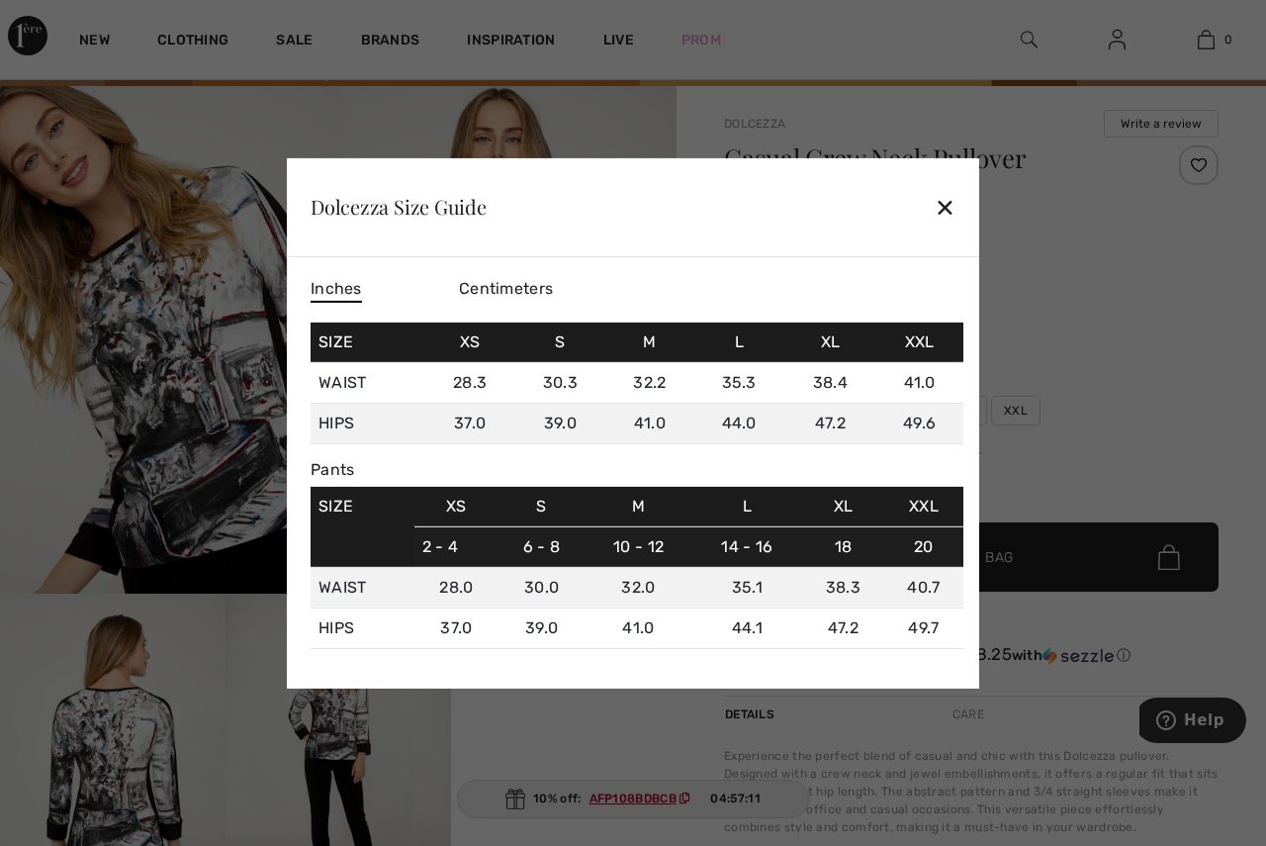
click at [945, 206] on div "✕" at bounding box center [945, 207] width 21 height 42
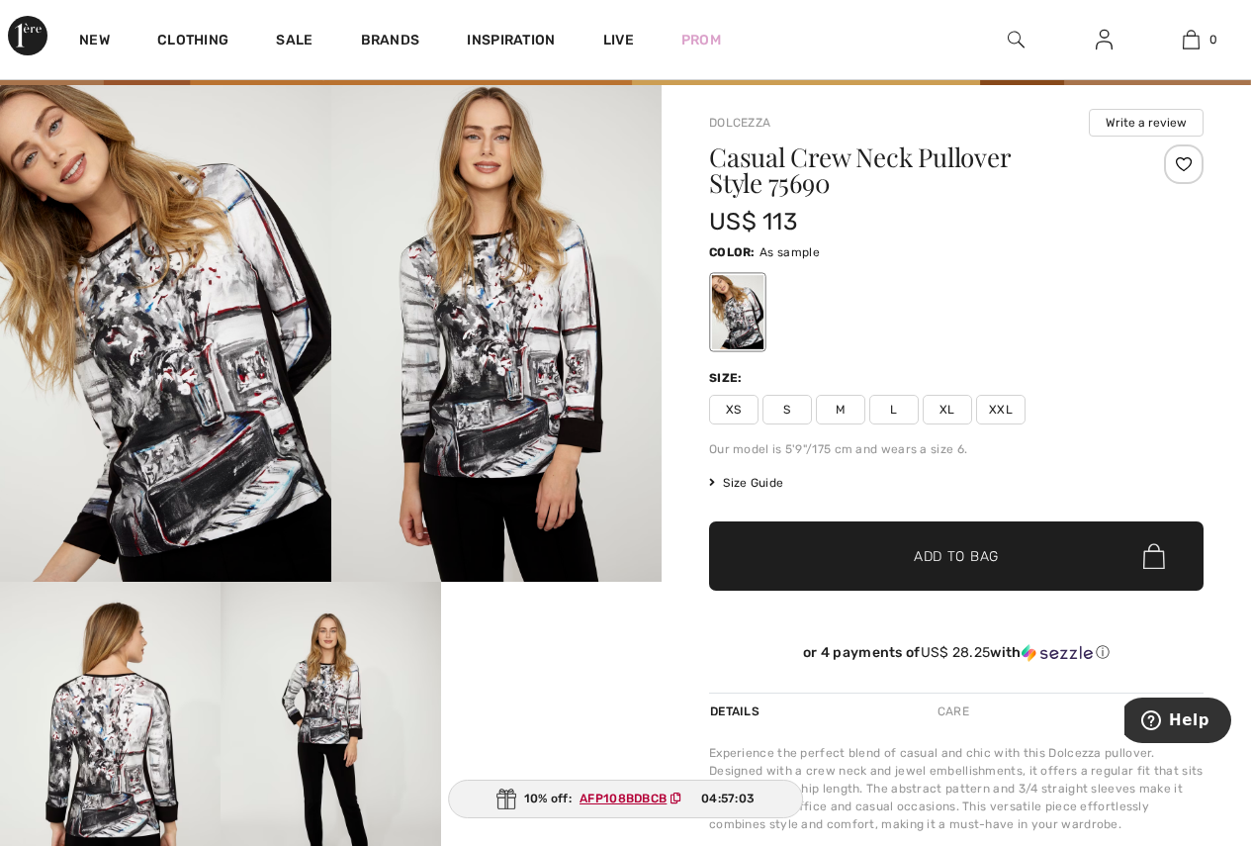
click at [941, 407] on span "XL" at bounding box center [947, 410] width 49 height 30
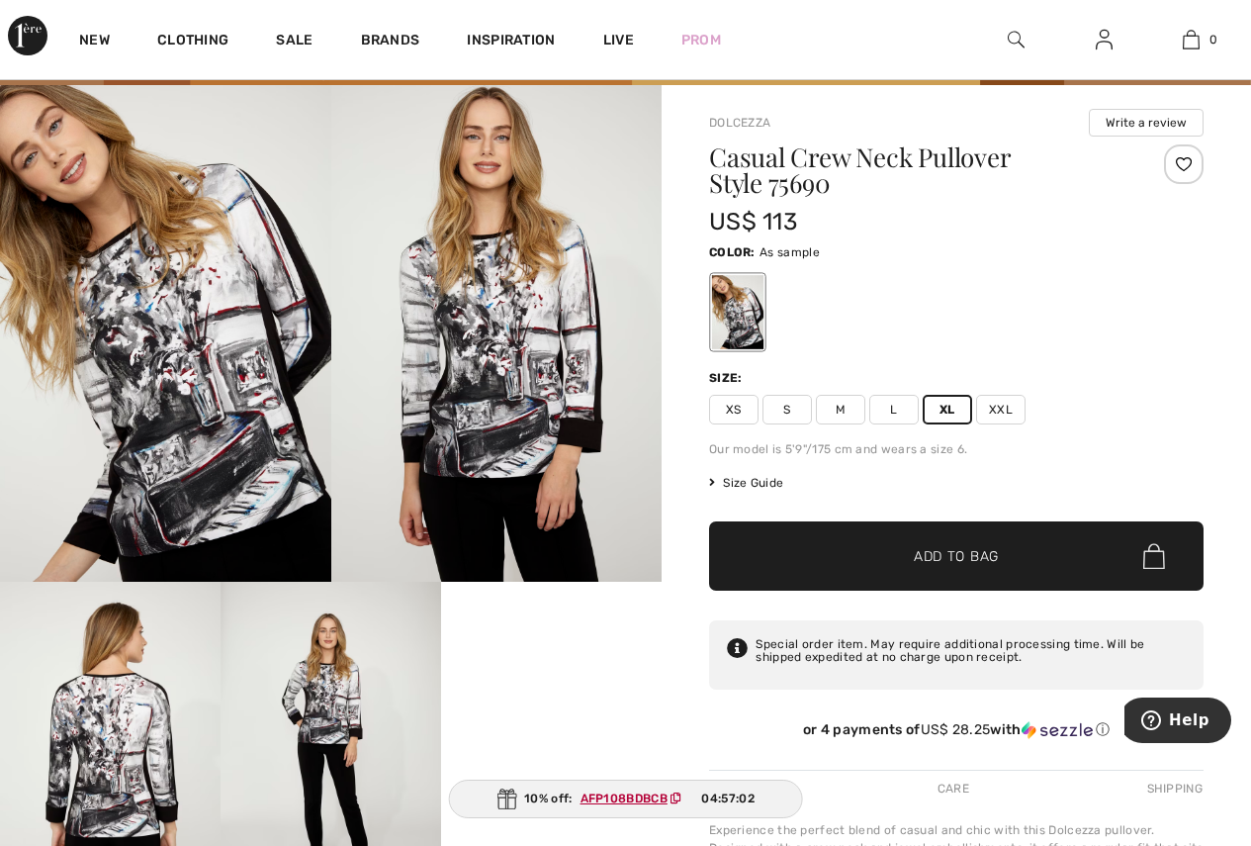
click at [957, 549] on span "Add to Bag" at bounding box center [956, 556] width 85 height 21
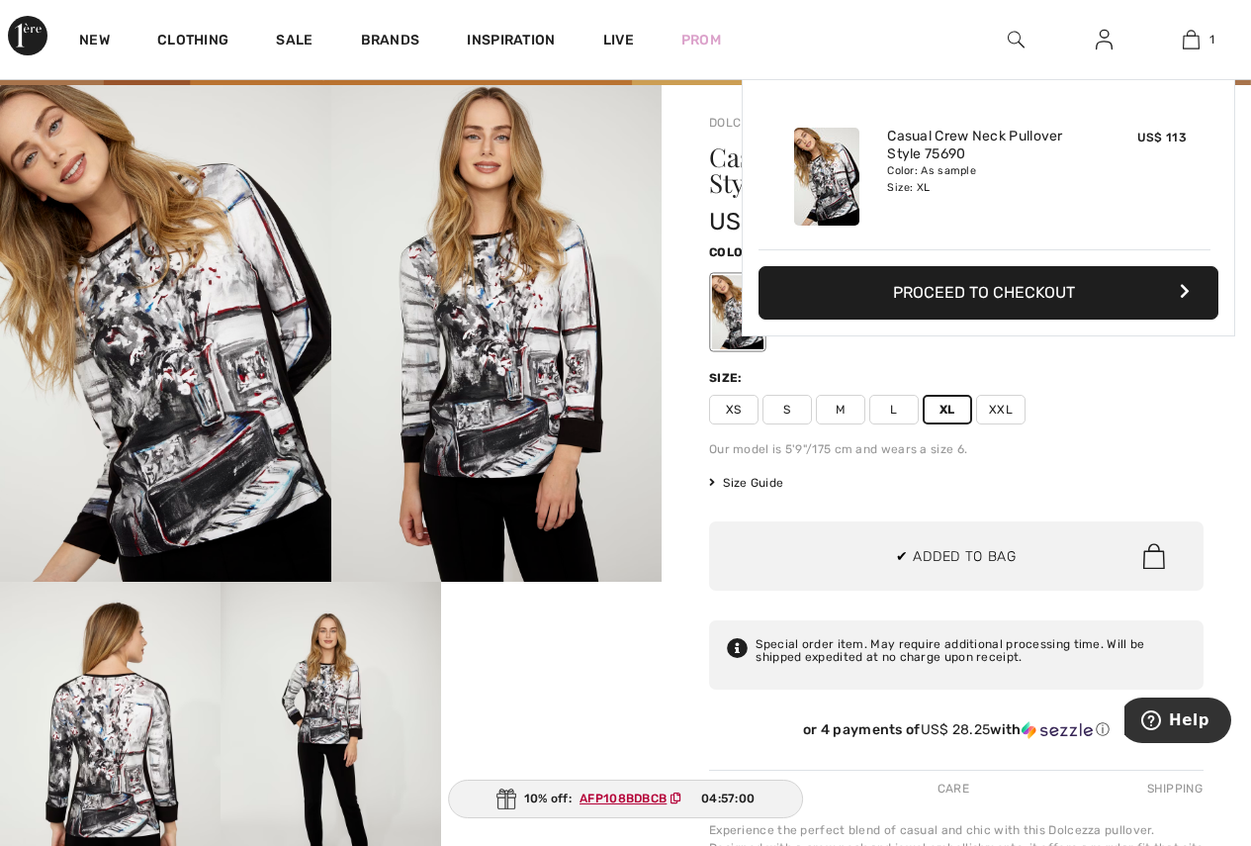
scroll to position [0, 0]
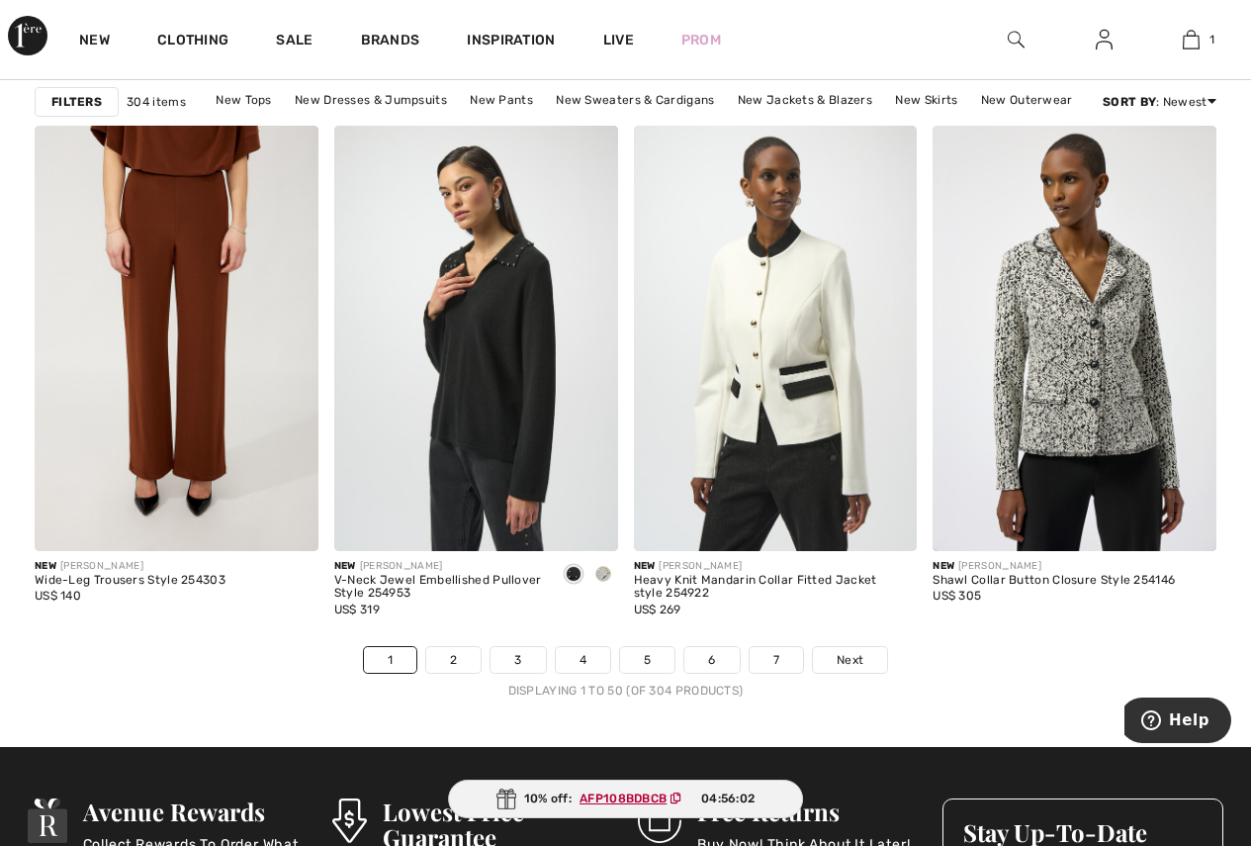
scroll to position [7994, 0]
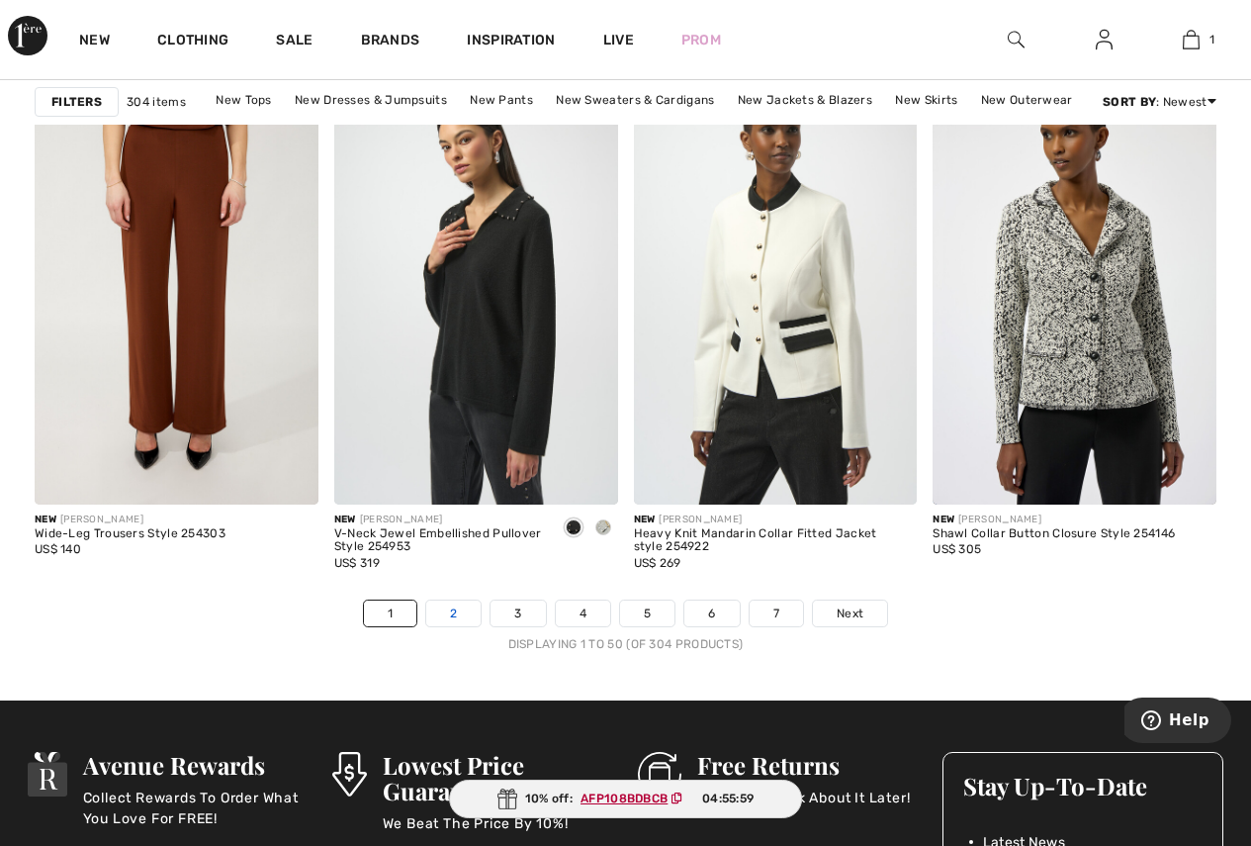
click at [454, 613] on link "2" at bounding box center [453, 613] width 54 height 26
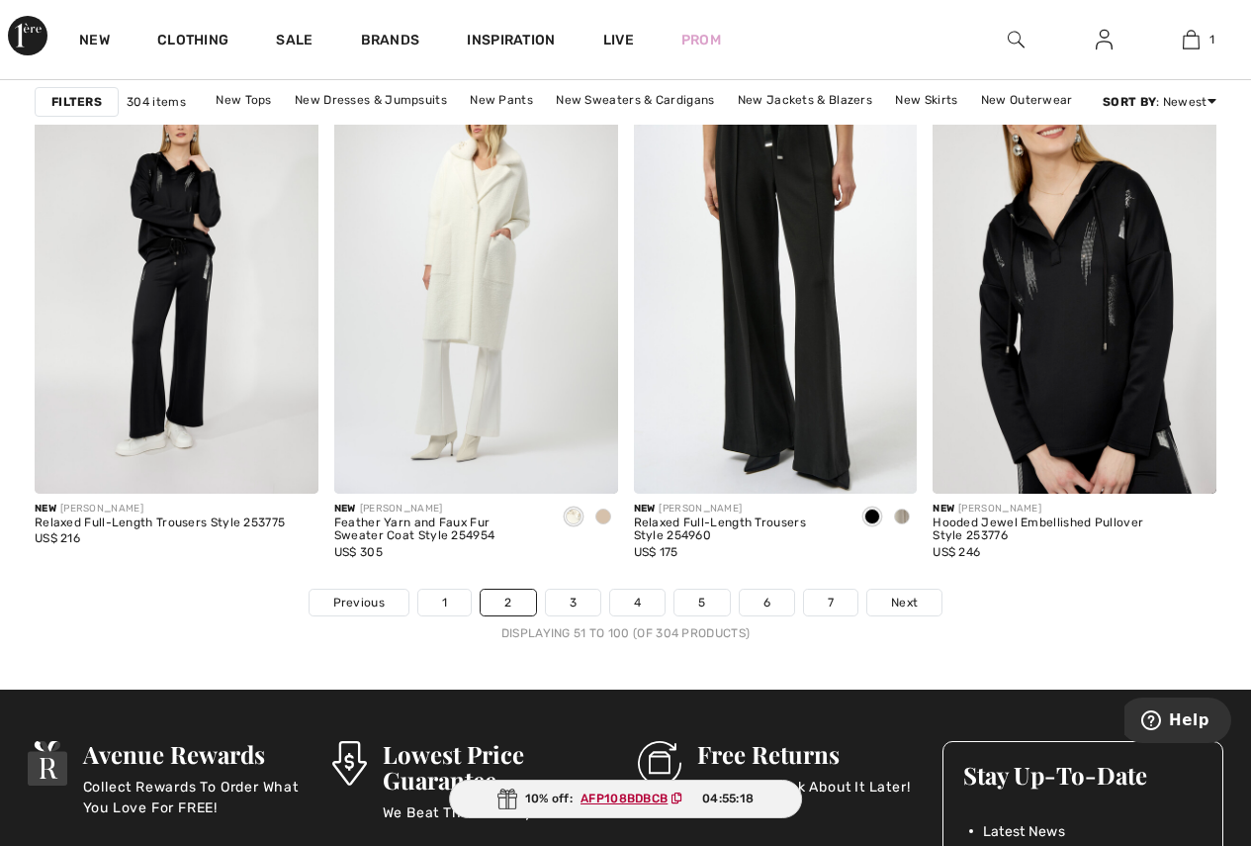
scroll to position [8189, 0]
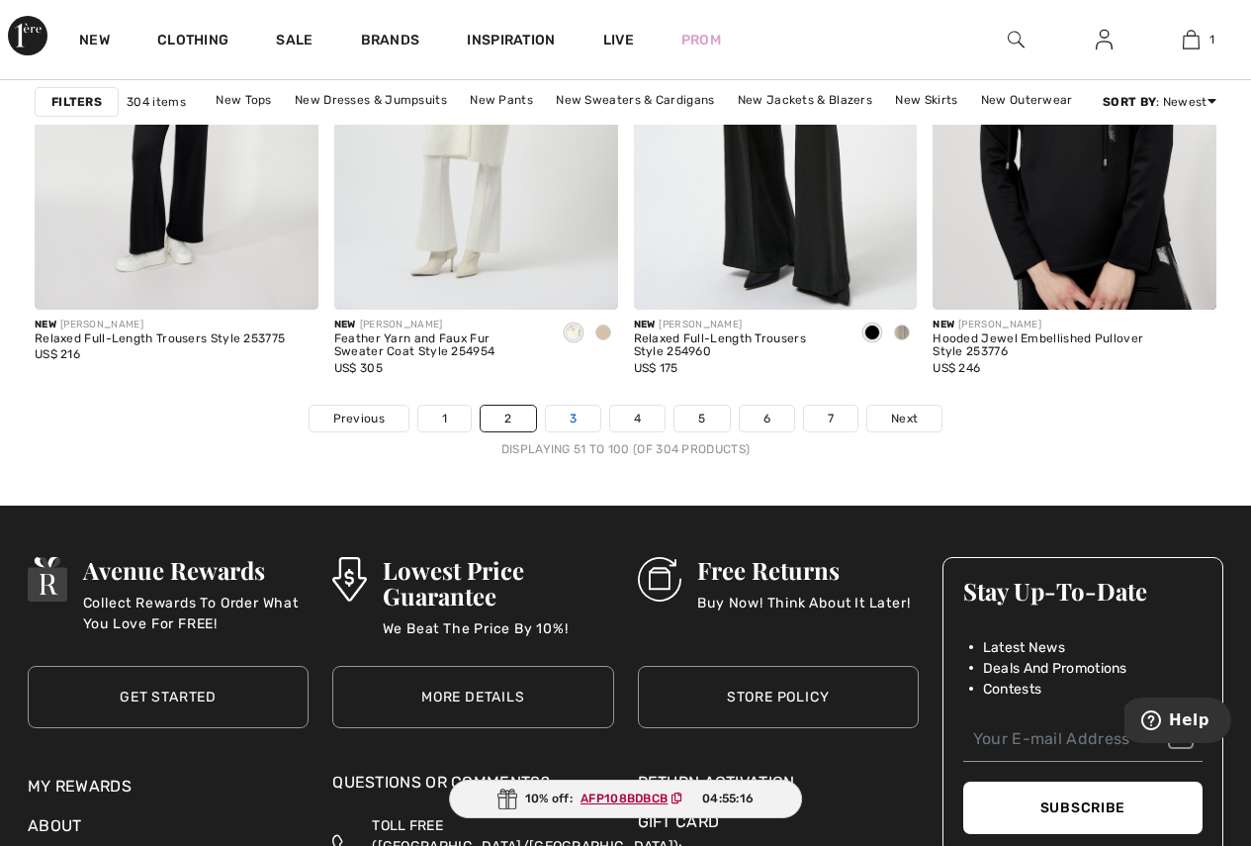
click at [572, 415] on link "3" at bounding box center [573, 419] width 54 height 26
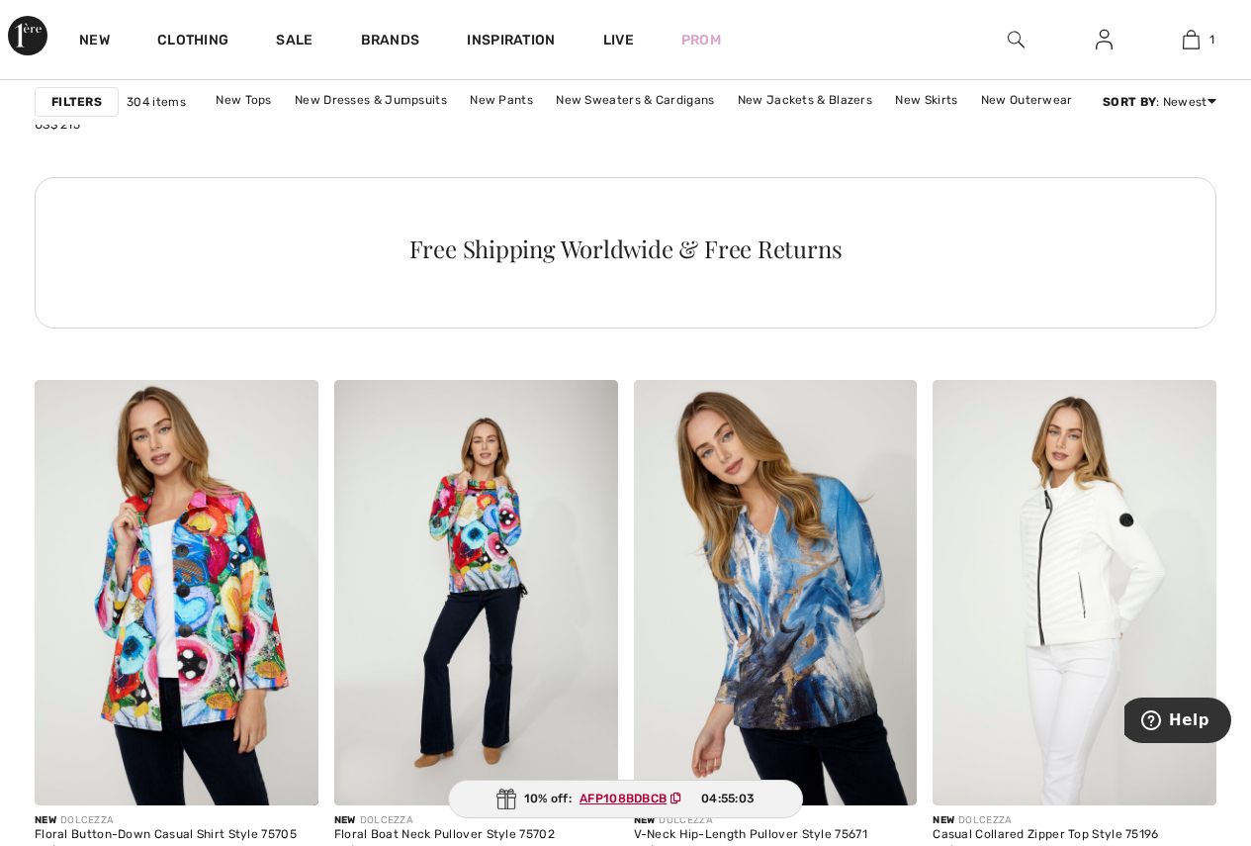
scroll to position [2262, 0]
